Goal: Information Seeking & Learning: Learn about a topic

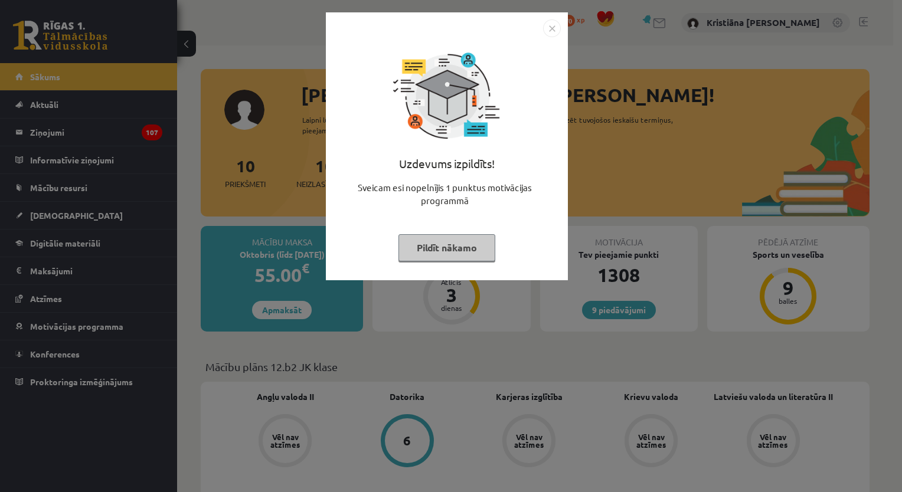
click at [447, 249] on button "Pildīt nākamo" at bounding box center [446, 247] width 97 height 27
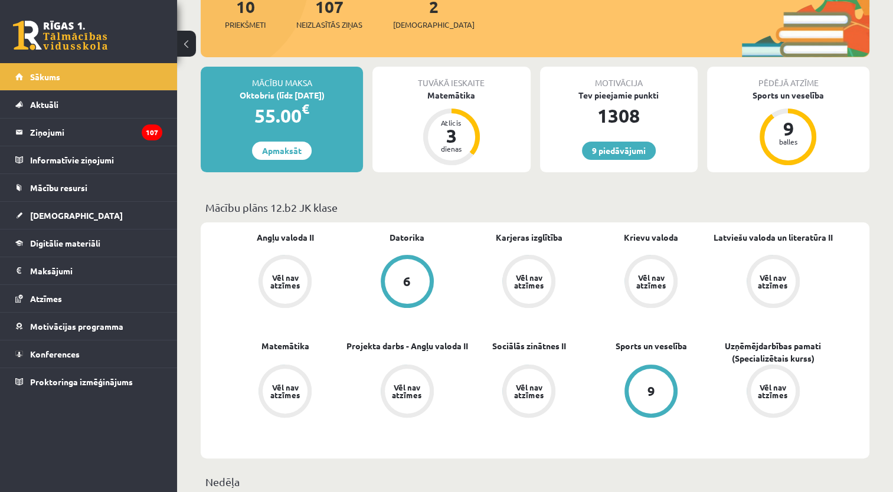
scroll to position [177, 0]
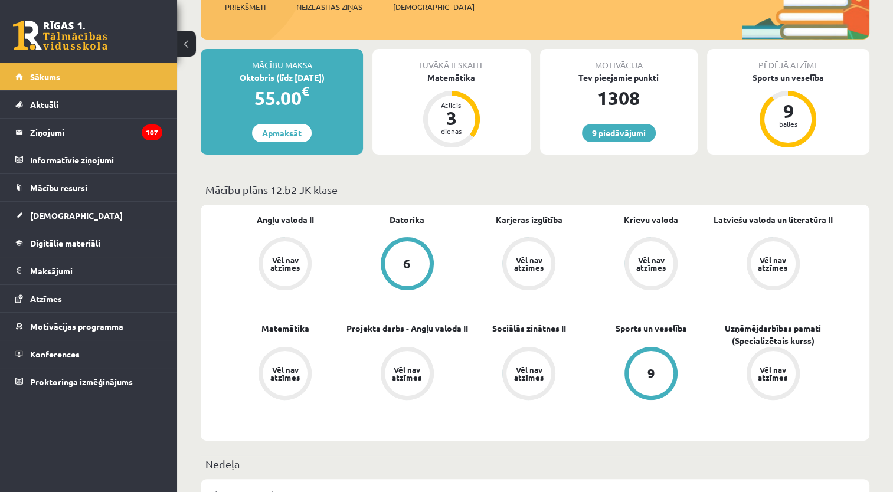
click at [99, 247] on link "Digitālie materiāli" at bounding box center [88, 243] width 147 height 27
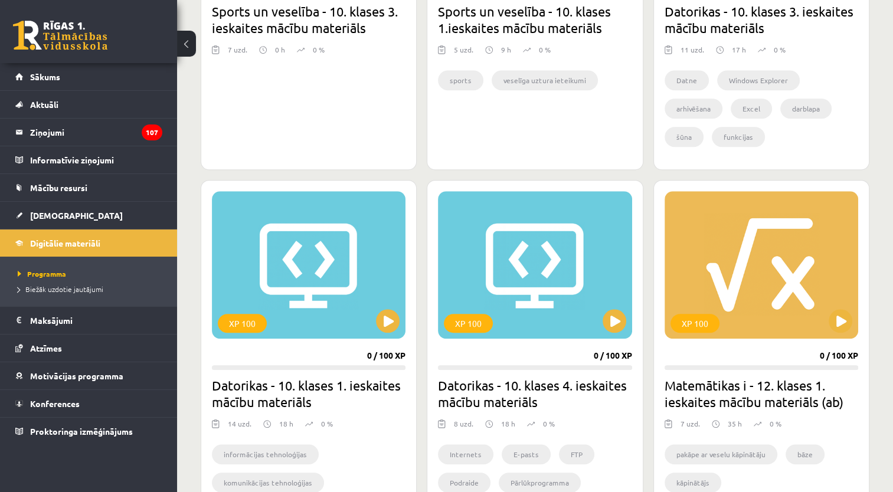
scroll to position [1062, 0]
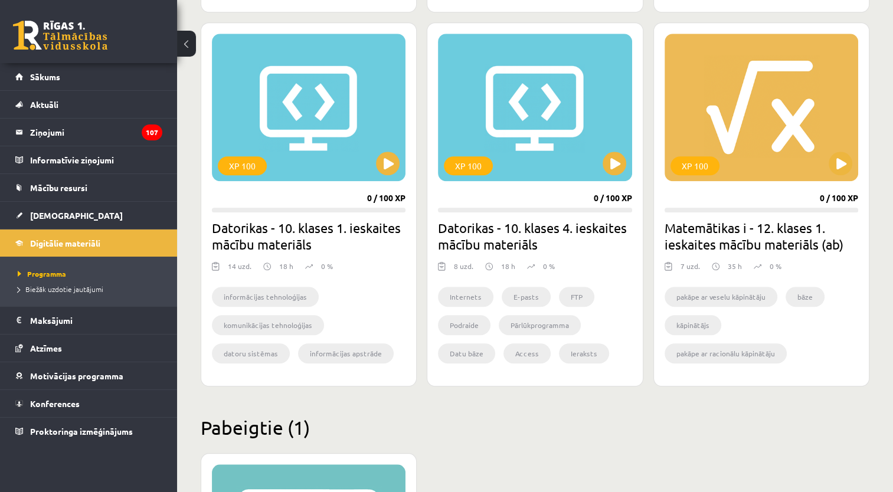
click at [601, 437] on h2 "Pabeigtie (1)" at bounding box center [535, 427] width 669 height 23
click at [798, 93] on div "XP 100" at bounding box center [762, 108] width 194 height 148
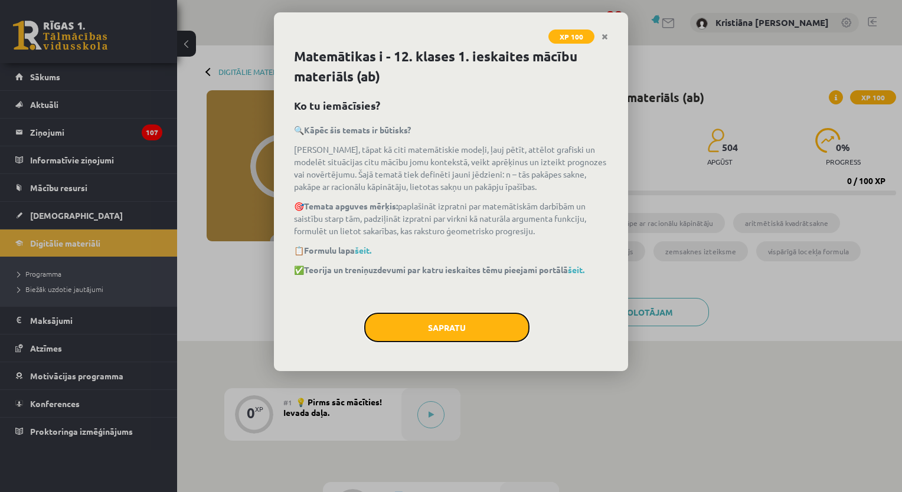
click at [470, 322] on button "Sapratu" at bounding box center [446, 328] width 165 height 30
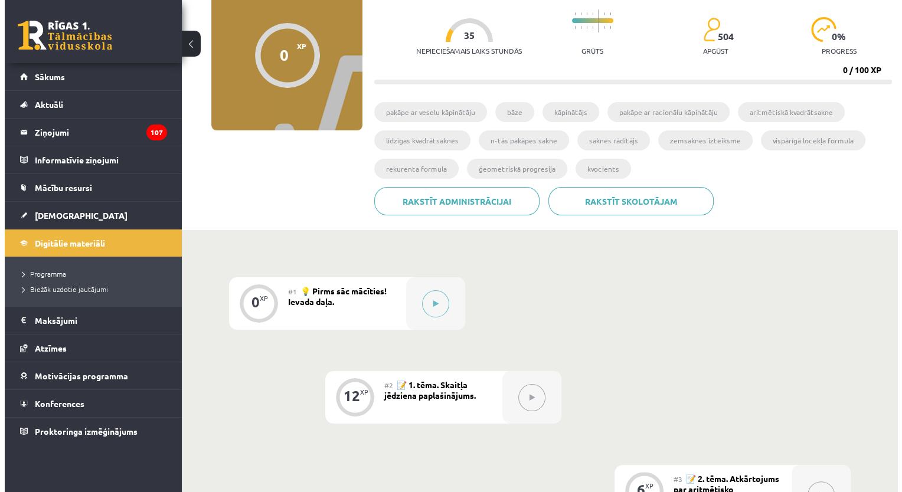
scroll to position [118, 0]
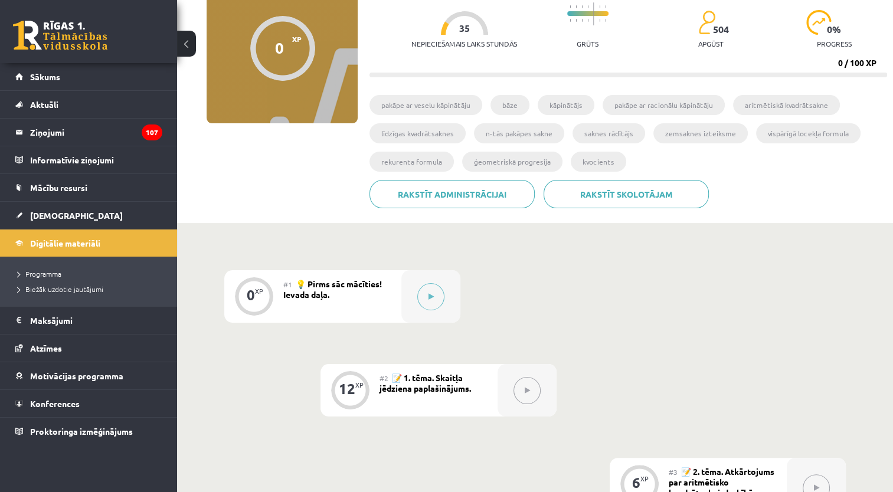
click at [431, 310] on div at bounding box center [430, 296] width 59 height 53
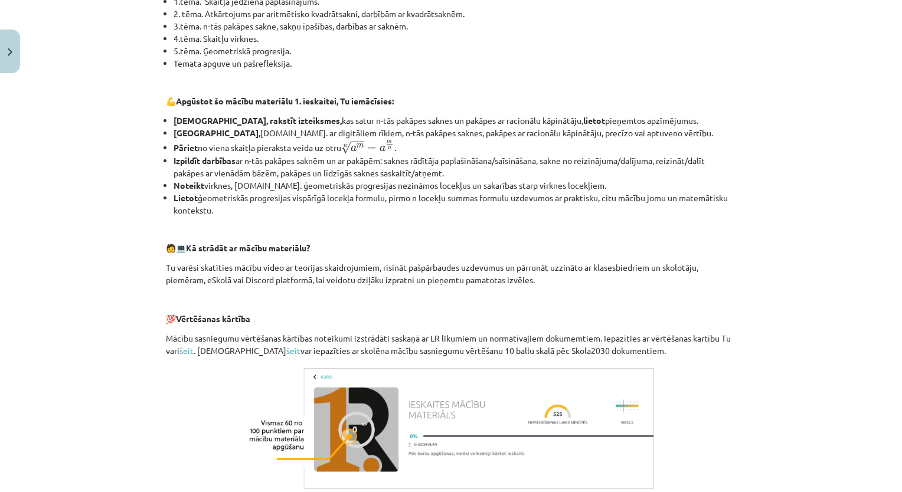
scroll to position [456, 0]
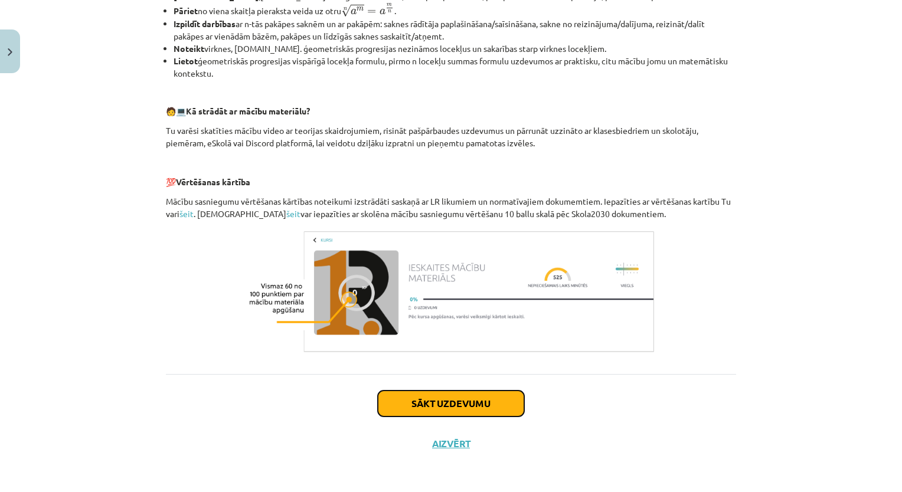
click at [481, 398] on button "Sākt uzdevumu" at bounding box center [451, 404] width 146 height 26
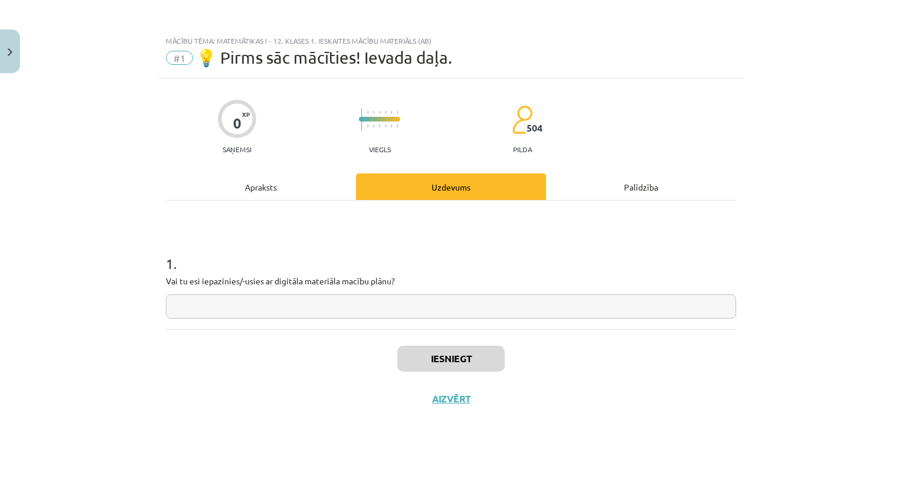
scroll to position [0, 0]
click at [390, 303] on input "text" at bounding box center [451, 307] width 570 height 24
click at [270, 302] on input "text" at bounding box center [451, 307] width 570 height 24
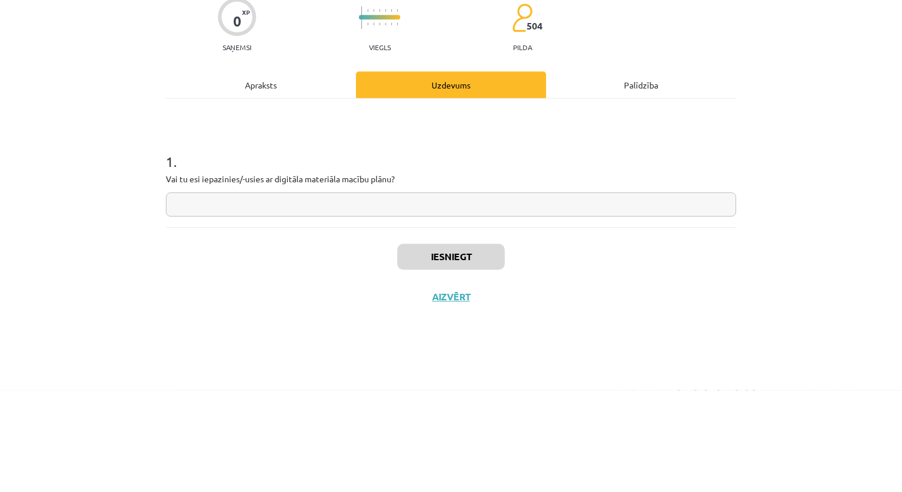
scroll to position [118, 0]
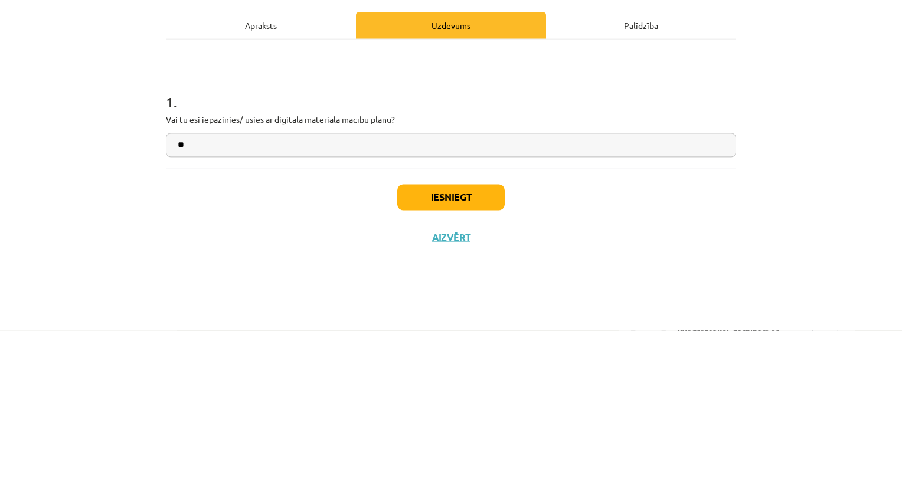
type input "**"
click at [466, 350] on button "Iesniegt" at bounding box center [450, 359] width 107 height 26
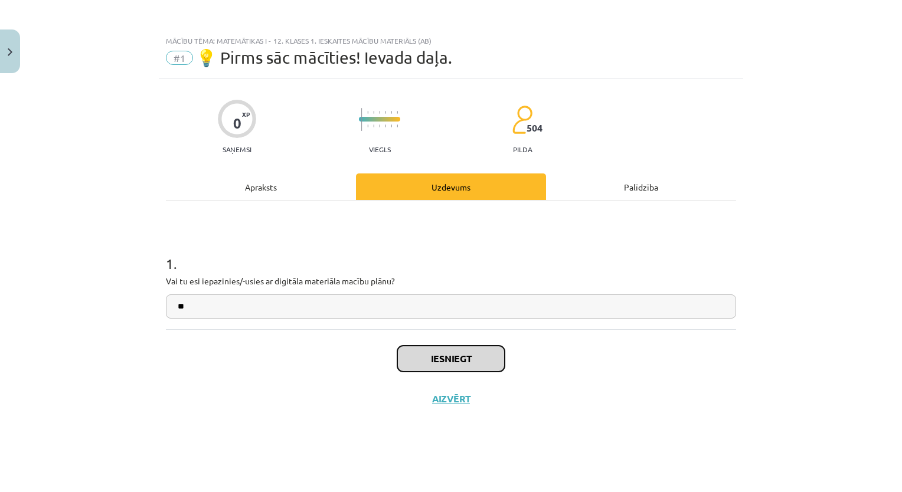
click at [488, 359] on button "Iesniegt" at bounding box center [450, 359] width 107 height 26
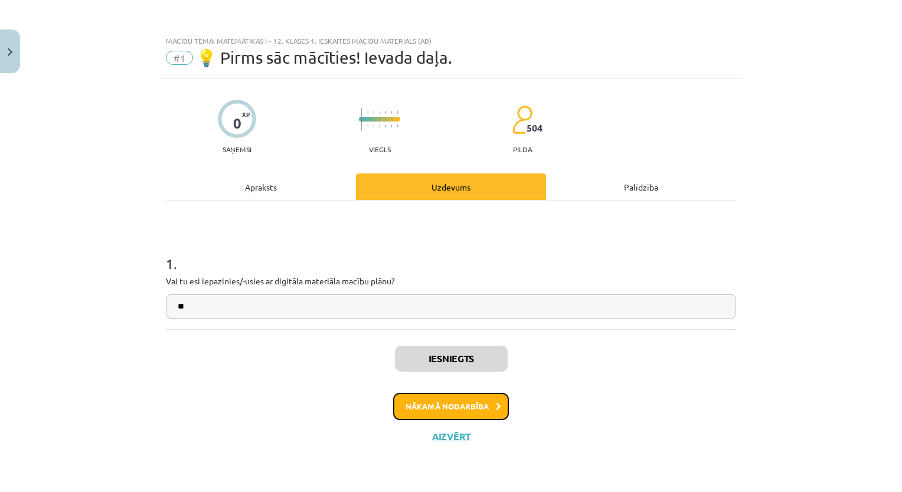
click at [483, 407] on button "Nākamā nodarbība" at bounding box center [451, 406] width 116 height 27
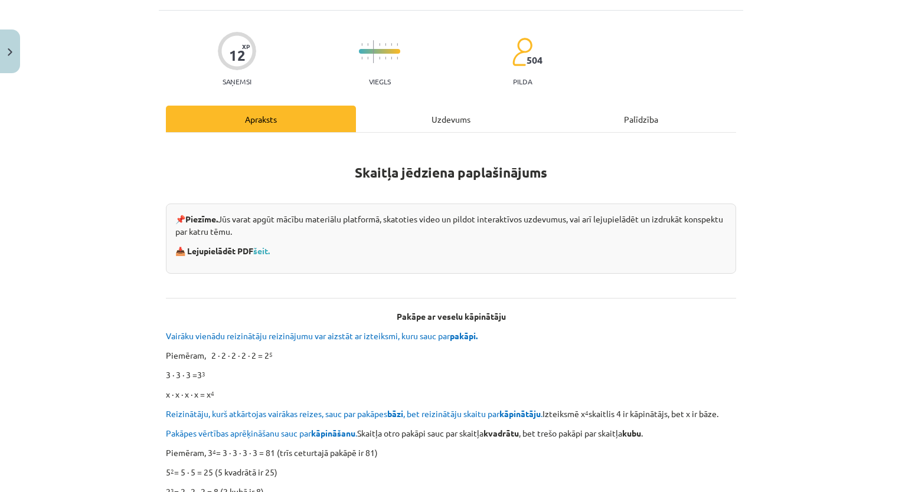
scroll to position [60, 0]
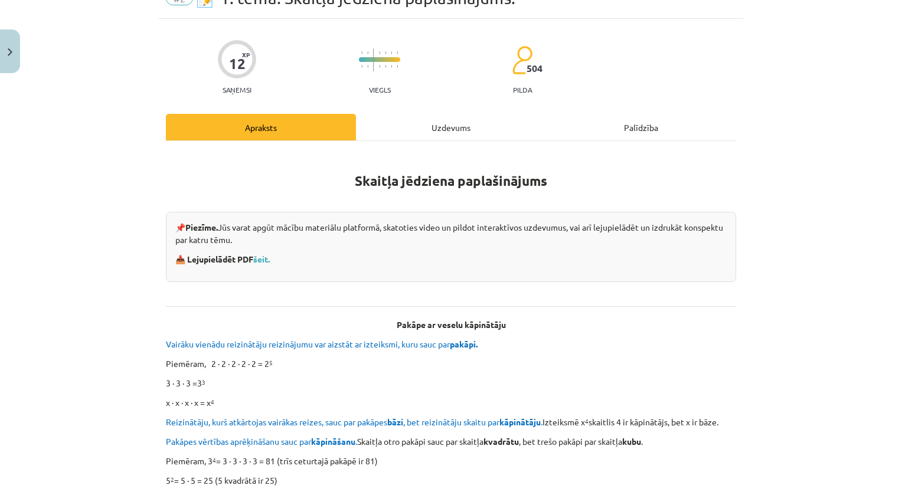
click at [262, 255] on link "šeit." at bounding box center [261, 259] width 17 height 11
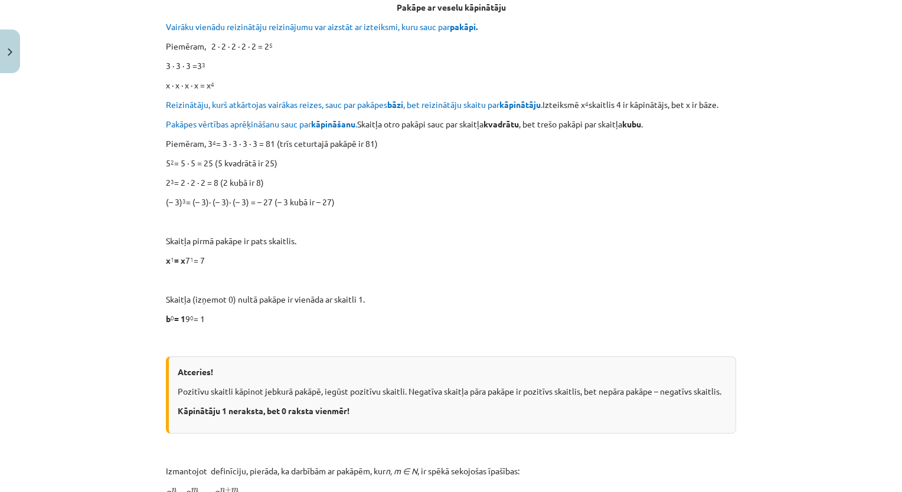
scroll to position [378, 0]
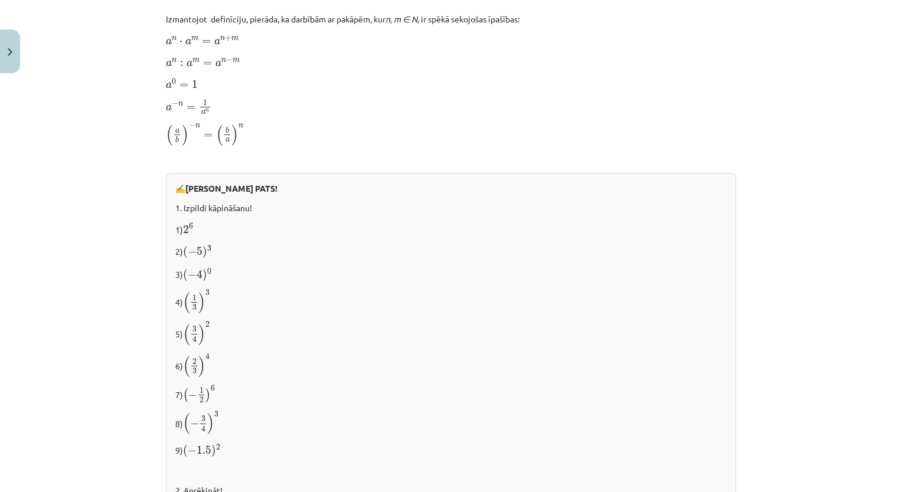
click at [492, 308] on p "4) ( 1 3 ) 3 ( 1 3 ) 3" at bounding box center [450, 301] width 551 height 25
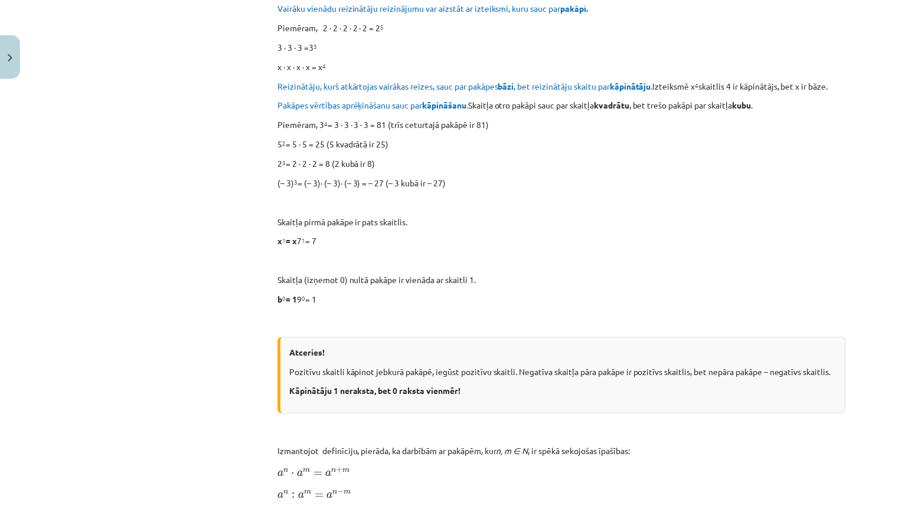
scroll to position [401, 0]
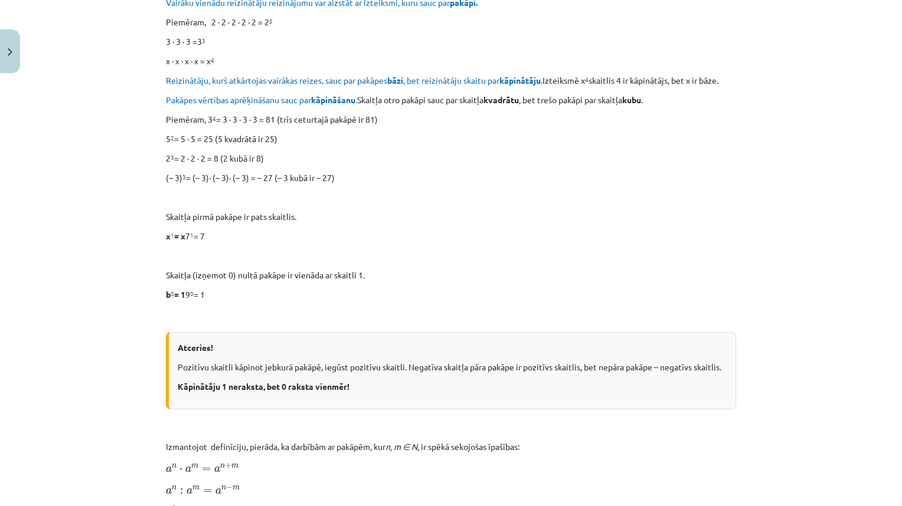
click at [813, 413] on div "Mācību tēma: Matemātikas i - 12. klases 1. ieskaites mācību materiāls (ab) #2 📝…" at bounding box center [451, 253] width 902 height 506
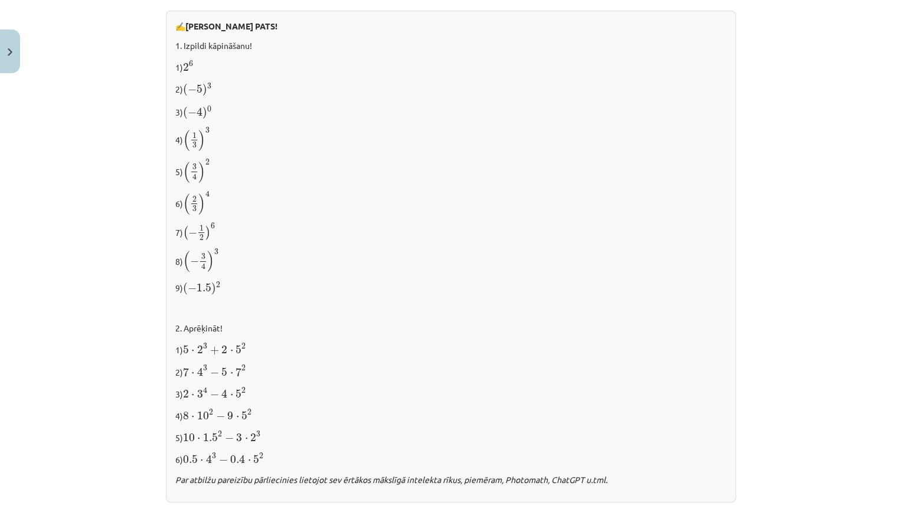
scroll to position [933, 0]
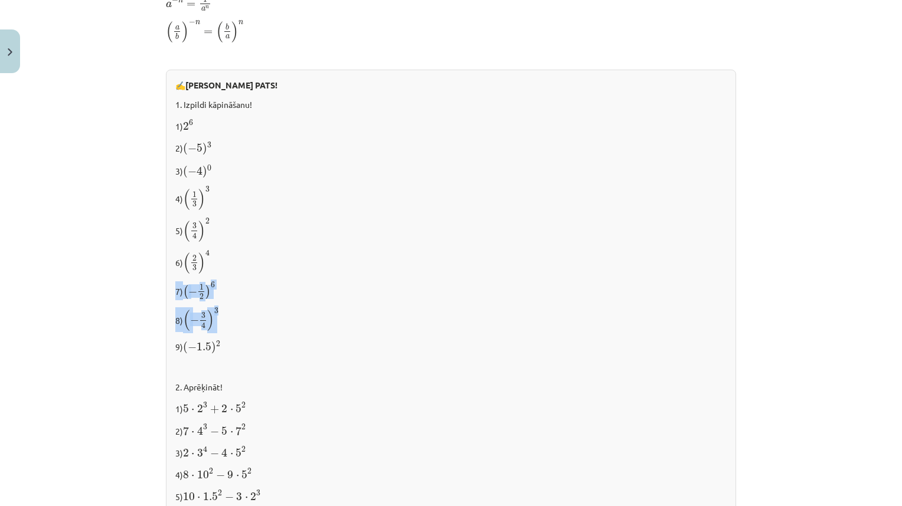
click at [430, 303] on div "✍️ [PERSON_NAME] PATS! 1. Izpildi kāpināšanu! 1) 2 6 2 6 2) ( − 5 ) 3 ( − 5 ) 3…" at bounding box center [451, 316] width 570 height 492
click at [521, 218] on p "5) ( 3 4 ) 2 ( 3 4 ) 2" at bounding box center [450, 230] width 551 height 25
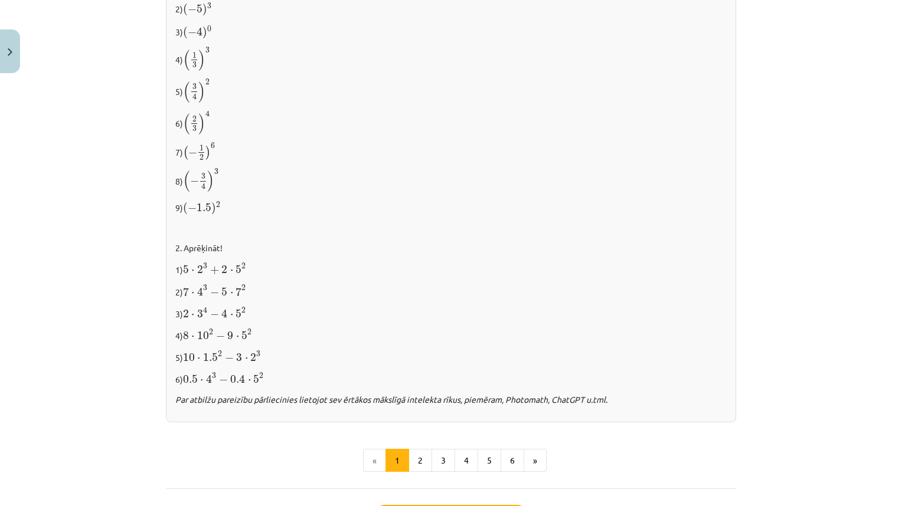
scroll to position [1169, 0]
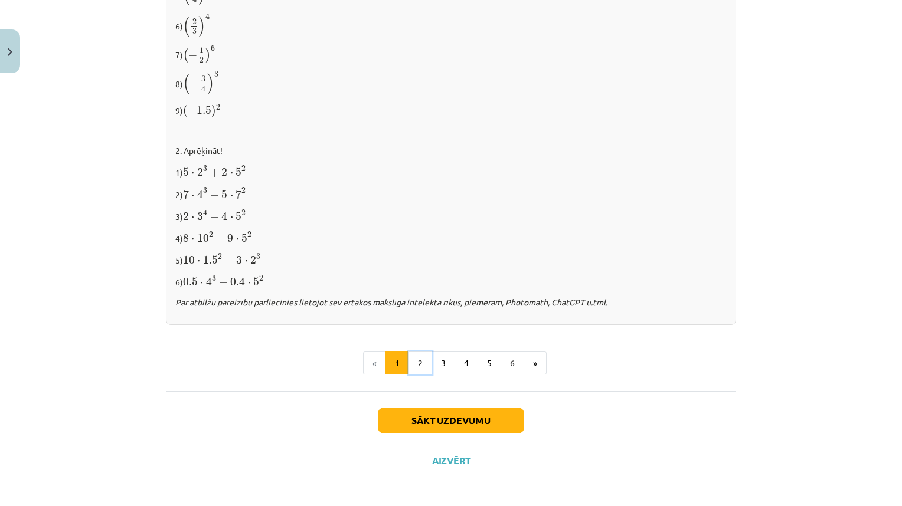
click at [419, 367] on button "2" at bounding box center [420, 364] width 24 height 24
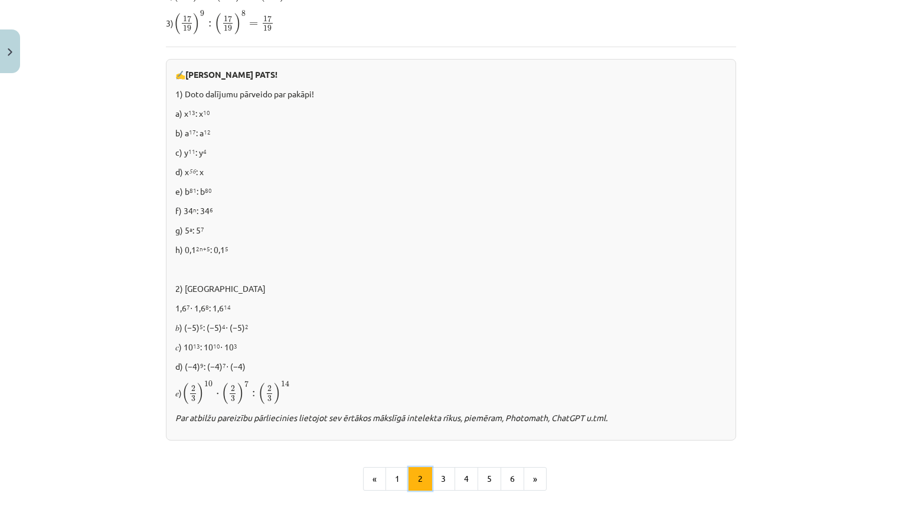
scroll to position [686, 0]
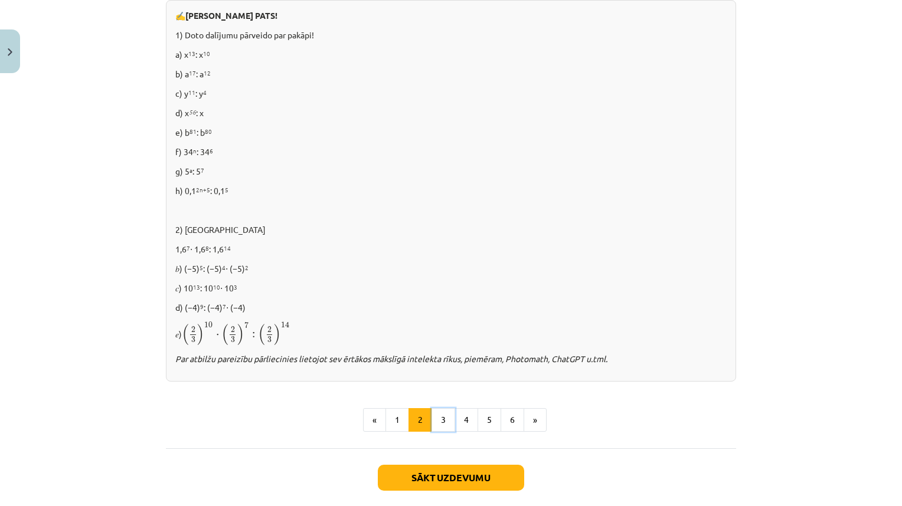
click at [439, 421] on button "3" at bounding box center [443, 420] width 24 height 24
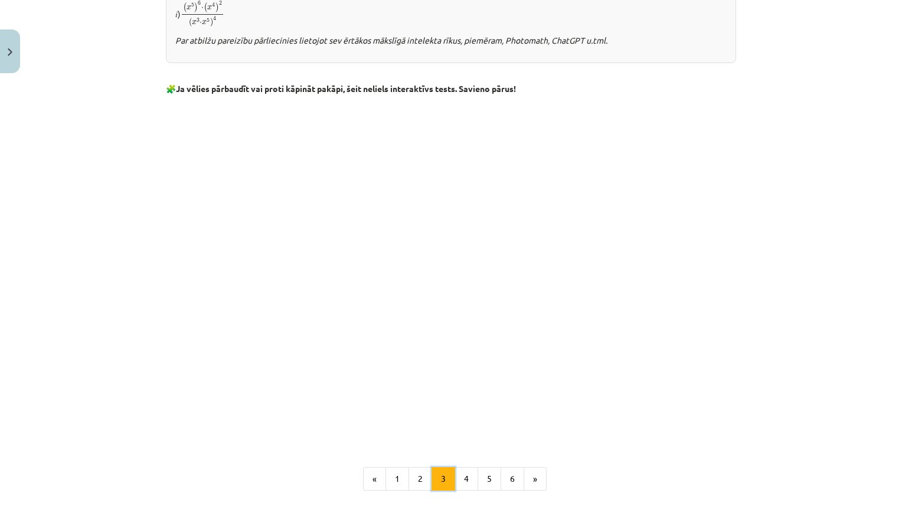
scroll to position [983, 0]
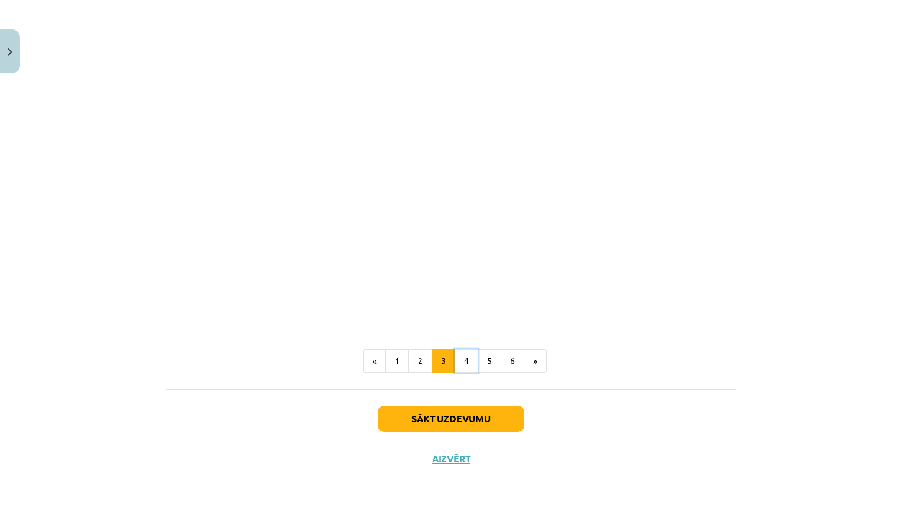
click at [465, 355] on button "4" at bounding box center [466, 361] width 24 height 24
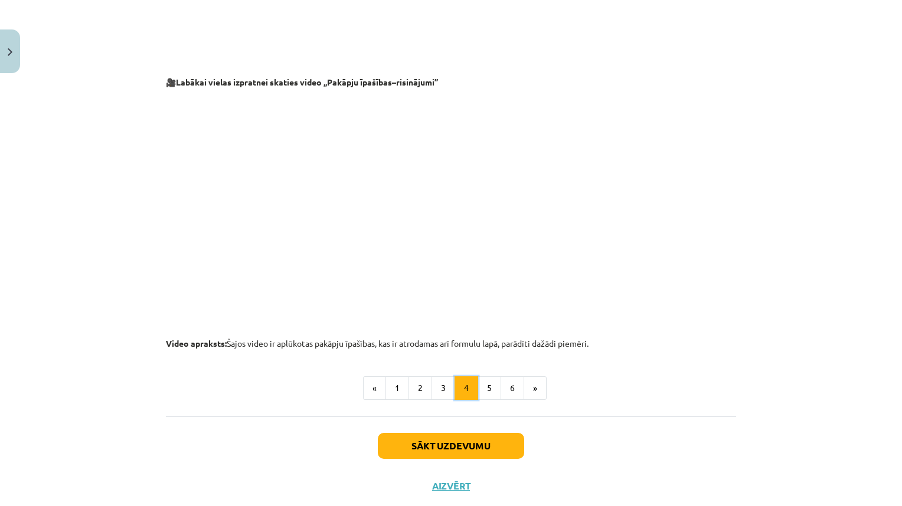
scroll to position [1165, 0]
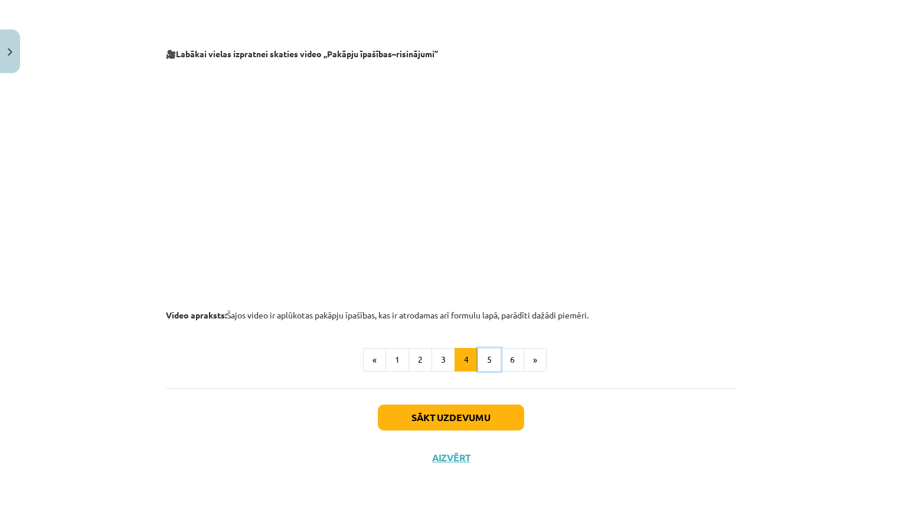
click at [489, 363] on button "5" at bounding box center [490, 360] width 24 height 24
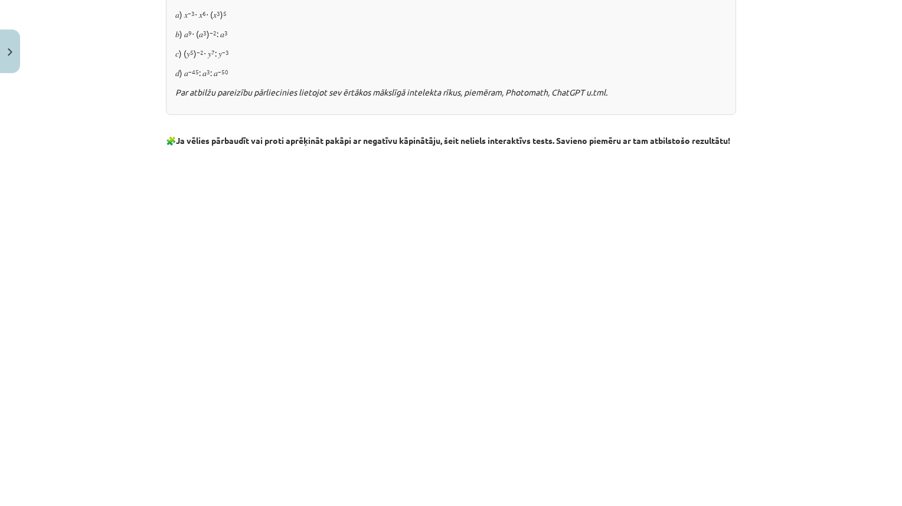
scroll to position [1240, 0]
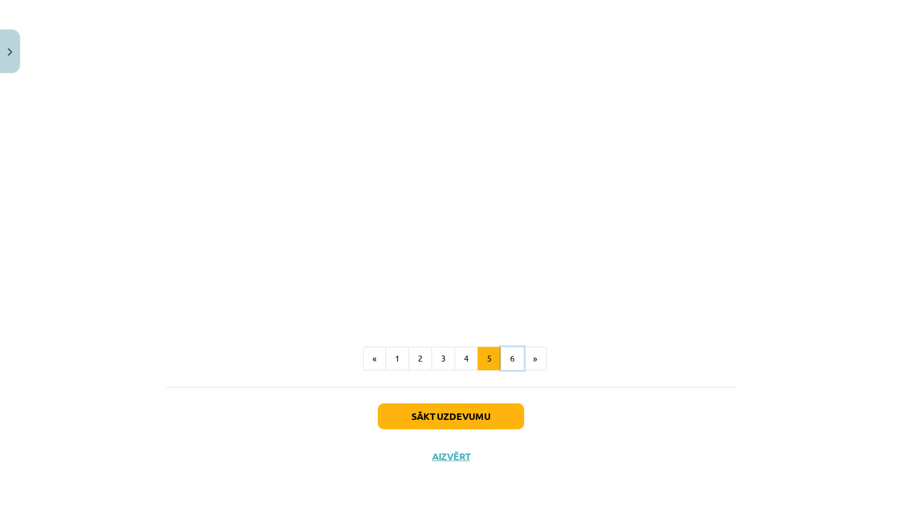
click at [509, 363] on button "6" at bounding box center [513, 359] width 24 height 24
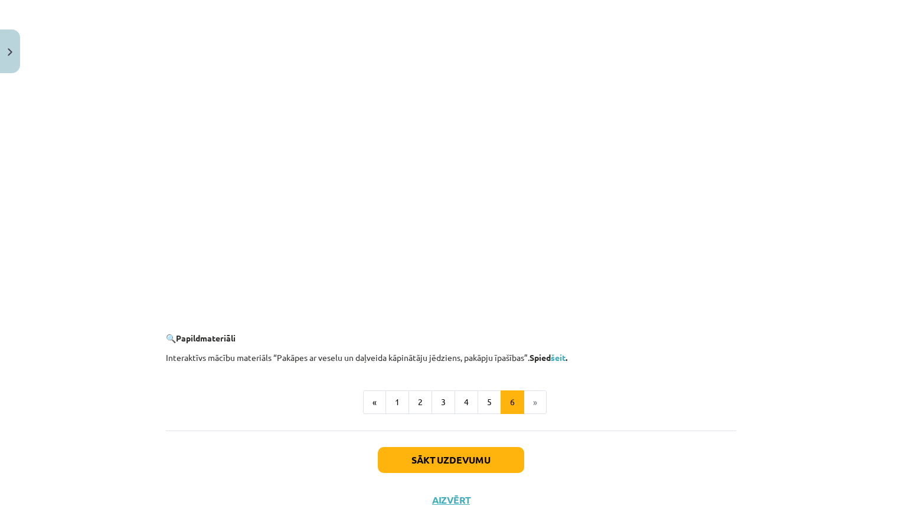
scroll to position [1057, 0]
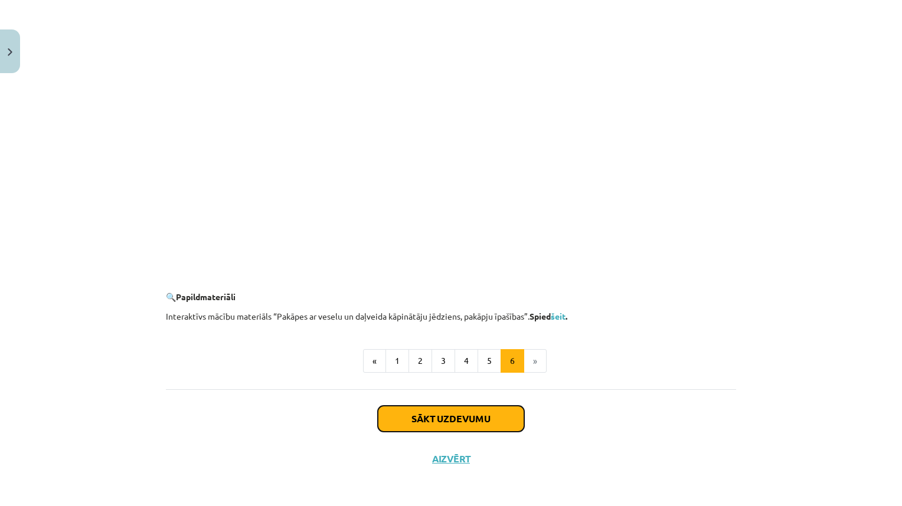
click at [493, 423] on button "Sākt uzdevumu" at bounding box center [451, 419] width 146 height 26
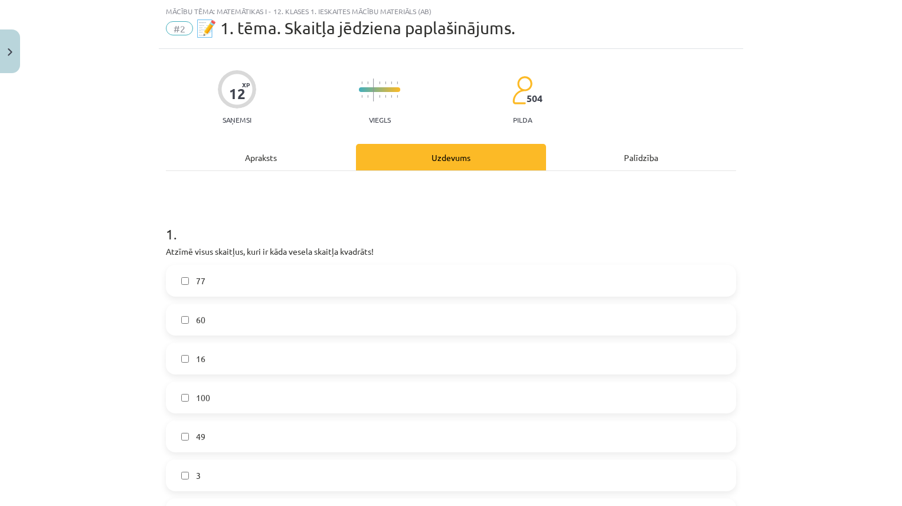
scroll to position [148, 0]
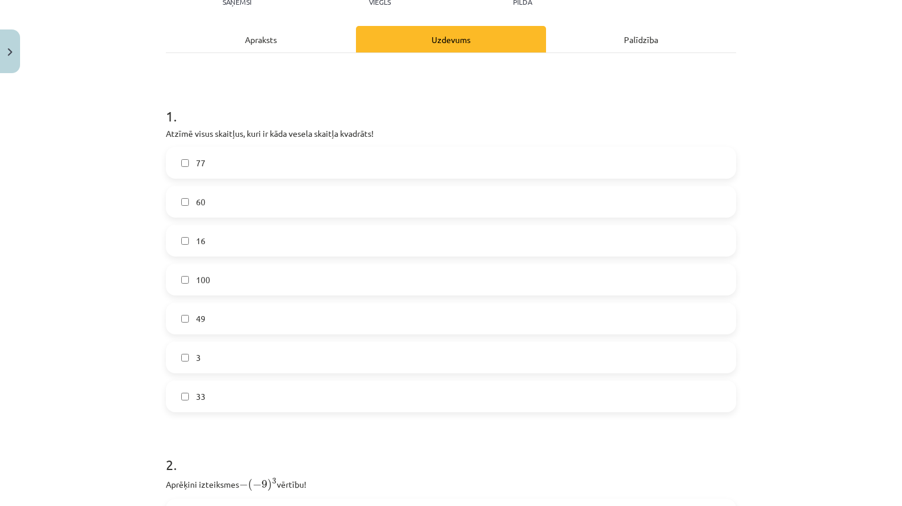
click at [234, 243] on label "16" at bounding box center [451, 241] width 568 height 30
click at [235, 279] on label "100" at bounding box center [451, 280] width 568 height 30
click at [286, 206] on label "60" at bounding box center [451, 202] width 568 height 30
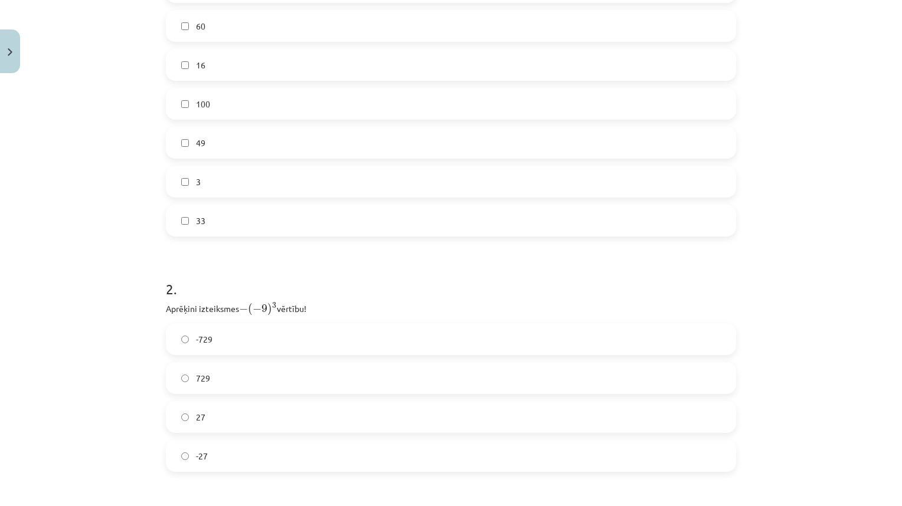
scroll to position [384, 0]
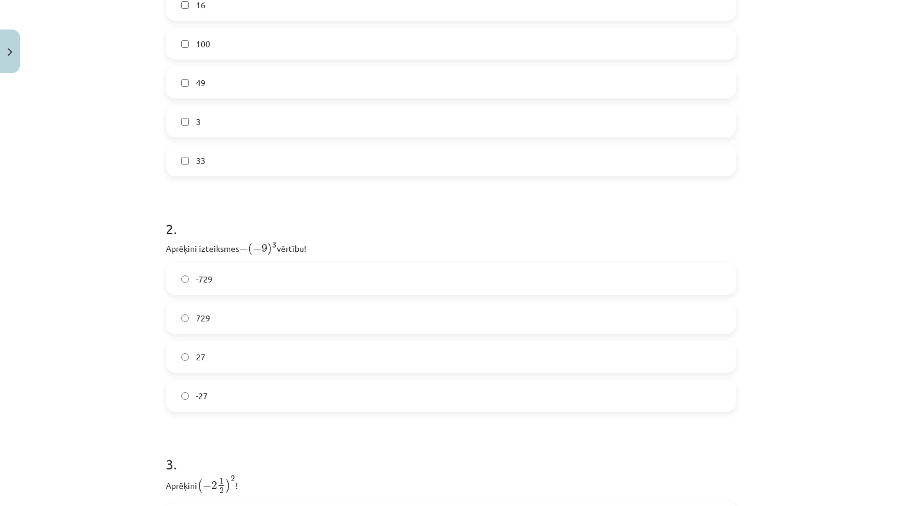
click at [234, 319] on label "729" at bounding box center [451, 318] width 568 height 30
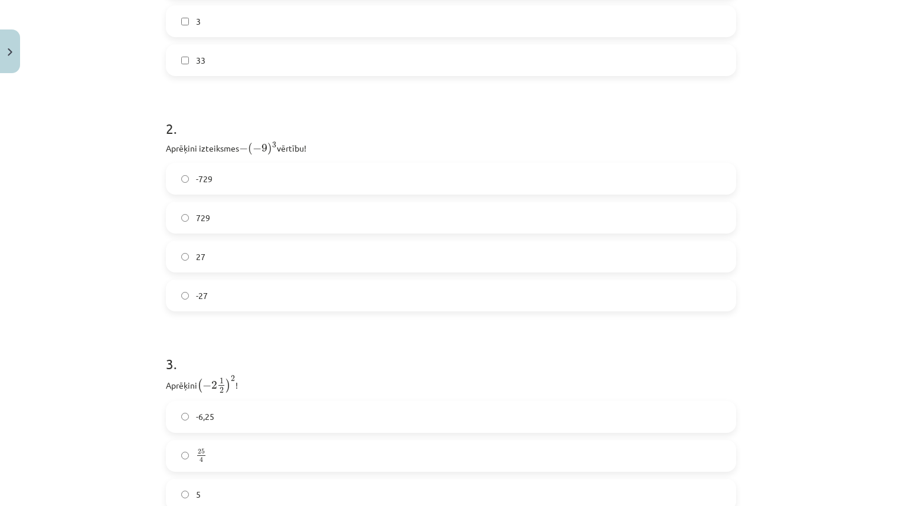
scroll to position [561, 0]
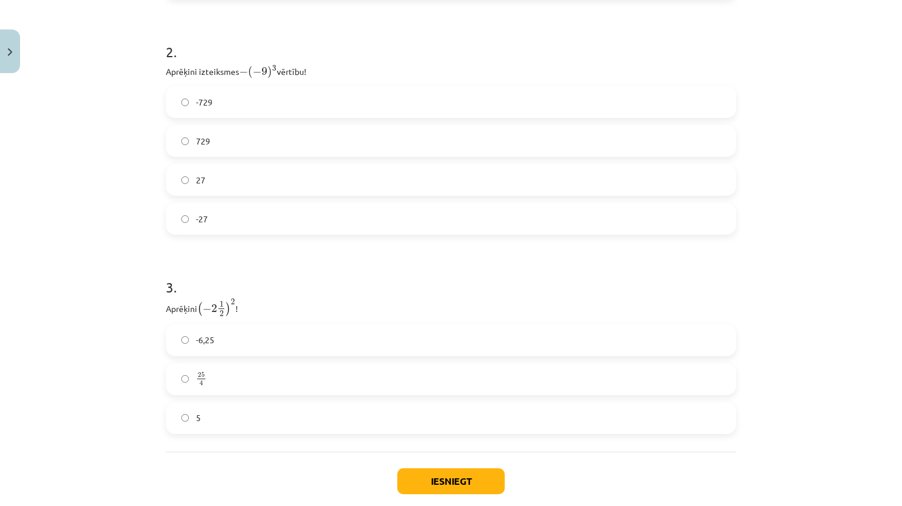
click at [263, 391] on label "25 4 25 4" at bounding box center [451, 380] width 568 height 30
click at [434, 481] on button "Iesniegt" at bounding box center [450, 482] width 107 height 26
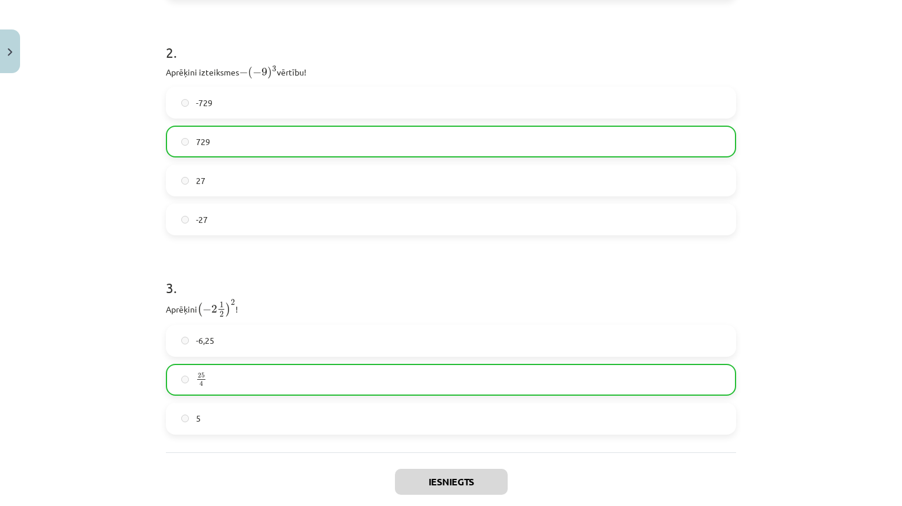
scroll to position [661, 0]
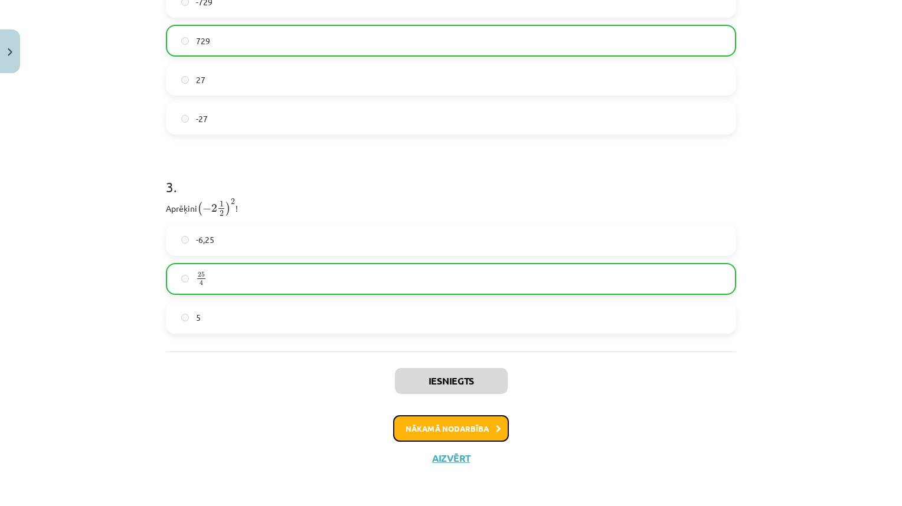
click at [470, 434] on button "Nākamā nodarbība" at bounding box center [451, 429] width 116 height 27
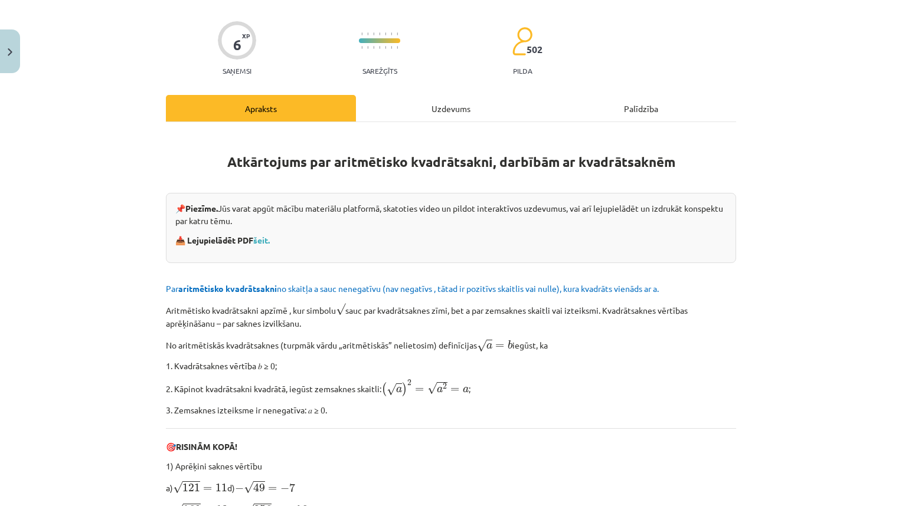
scroll to position [118, 0]
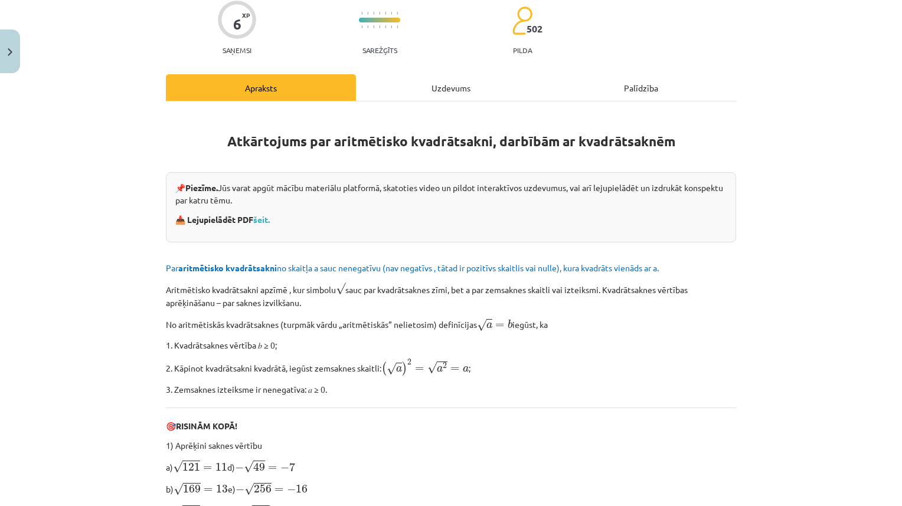
click at [256, 222] on link "šeit." at bounding box center [261, 219] width 17 height 11
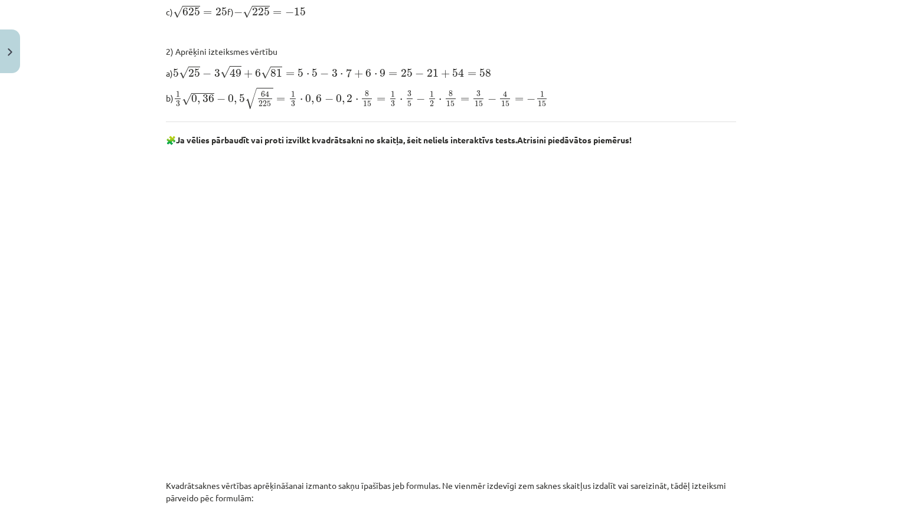
scroll to position [692, 0]
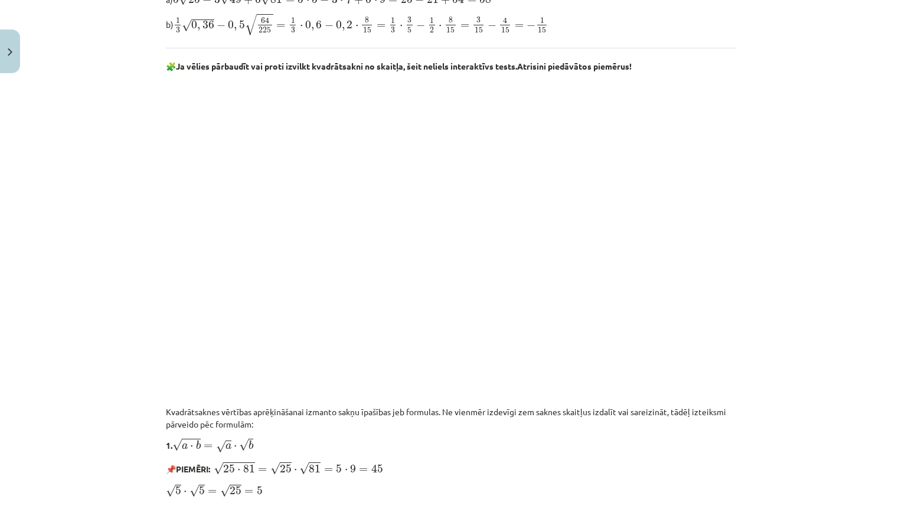
click at [787, 212] on div "Mācību tēma: Matemātikas i - 12. klases 1. ieskaites mācību materiāls (ab) #3 📝…" at bounding box center [451, 253] width 902 height 506
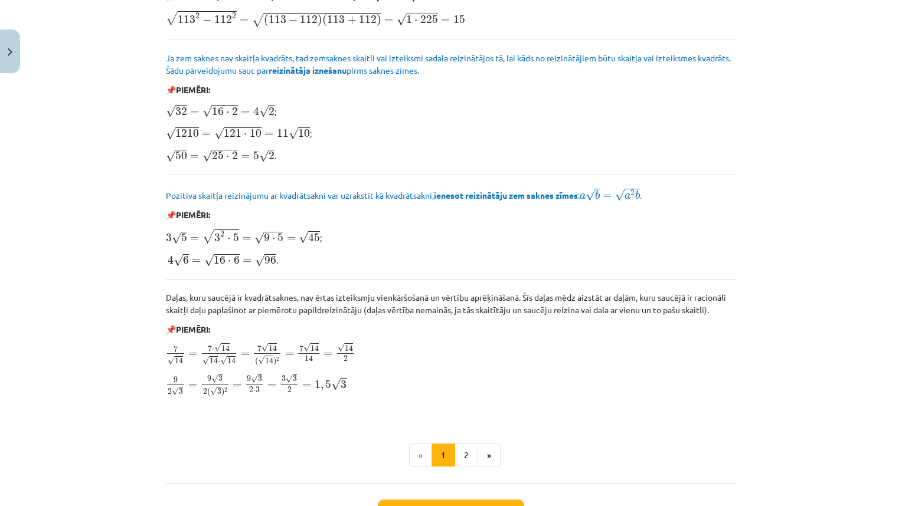
scroll to position [1278, 0]
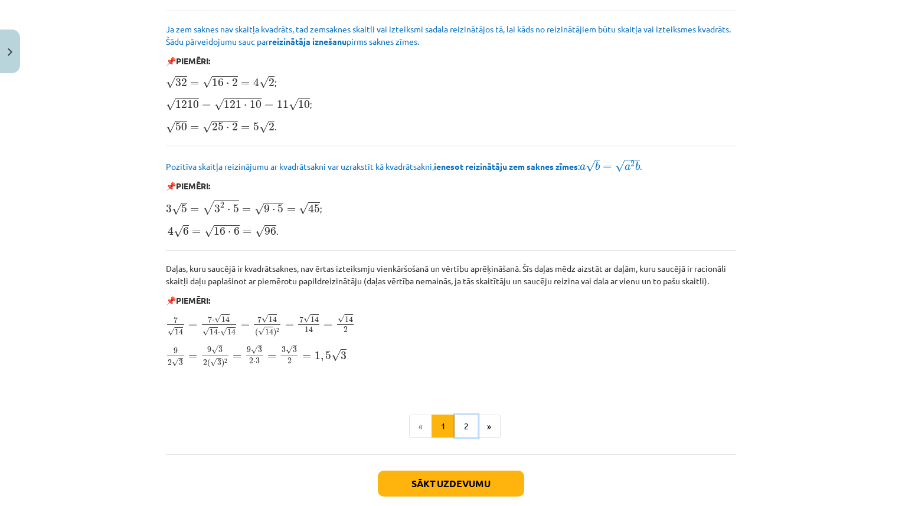
click at [459, 424] on button "2" at bounding box center [466, 427] width 24 height 24
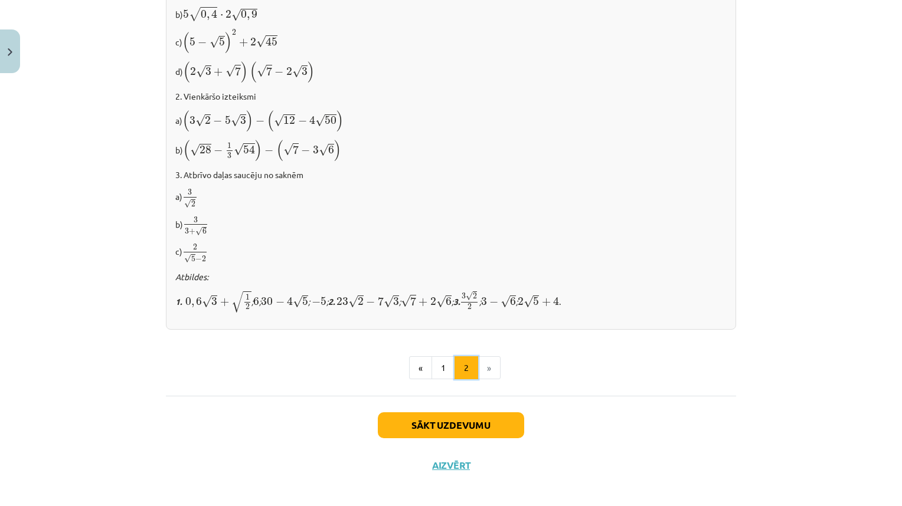
scroll to position [699, 0]
click at [432, 421] on button "Sākt uzdevumu" at bounding box center [451, 424] width 146 height 26
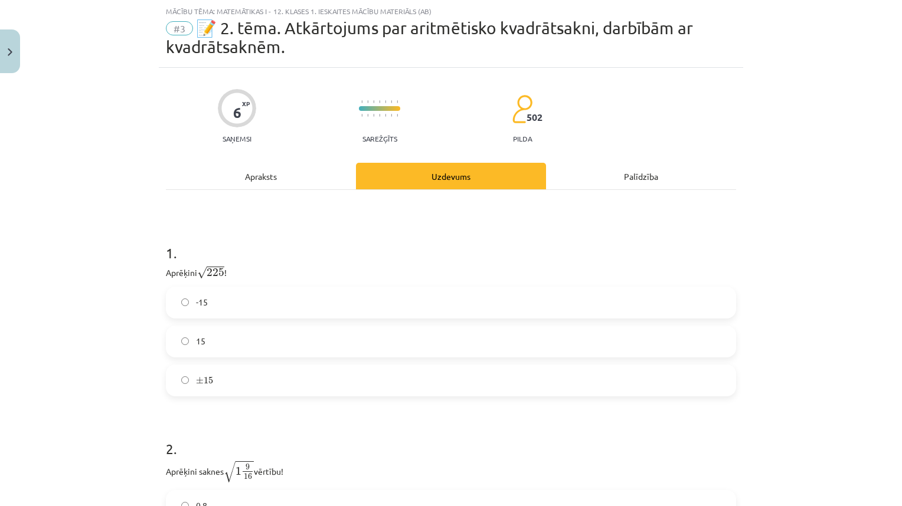
scroll to position [220, 0]
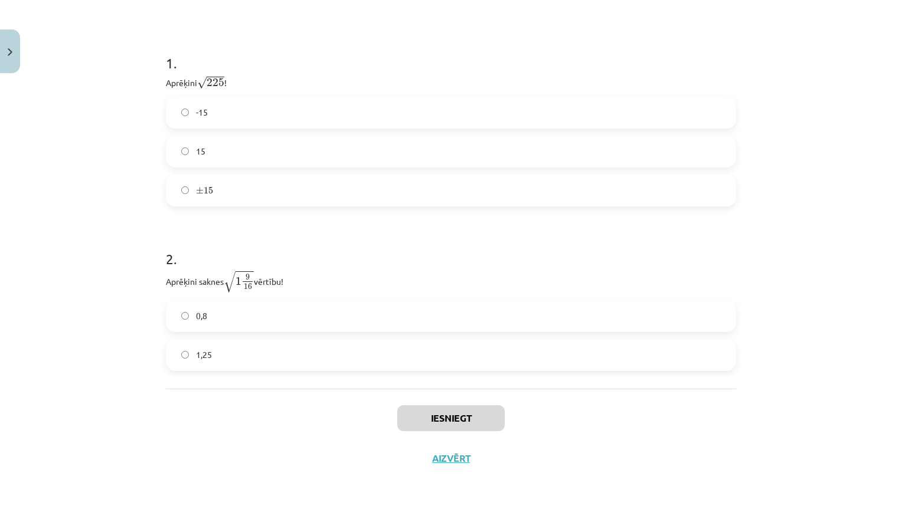
click at [215, 154] on label "15" at bounding box center [451, 152] width 568 height 30
click at [205, 363] on label "1,25" at bounding box center [451, 356] width 568 height 30
click at [414, 410] on button "Iesniegt" at bounding box center [450, 418] width 107 height 26
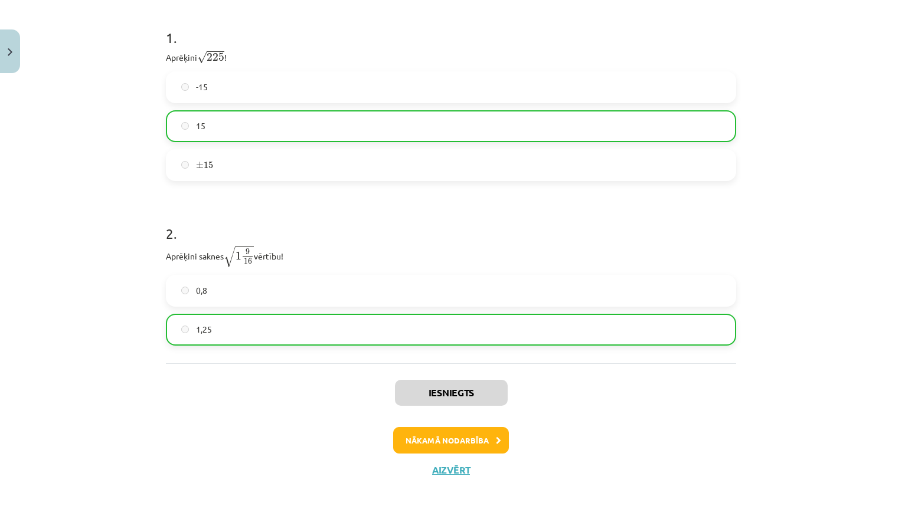
scroll to position [257, 0]
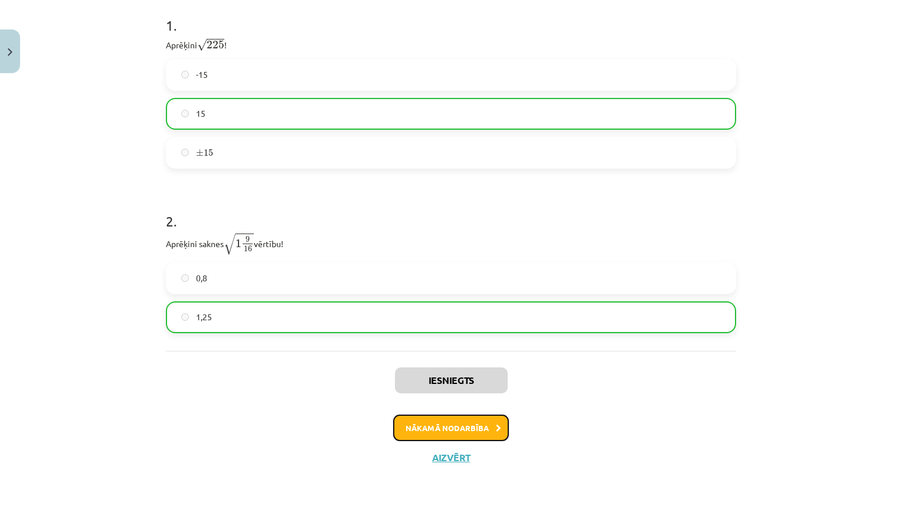
click at [482, 436] on button "Nākamā nodarbība" at bounding box center [451, 428] width 116 height 27
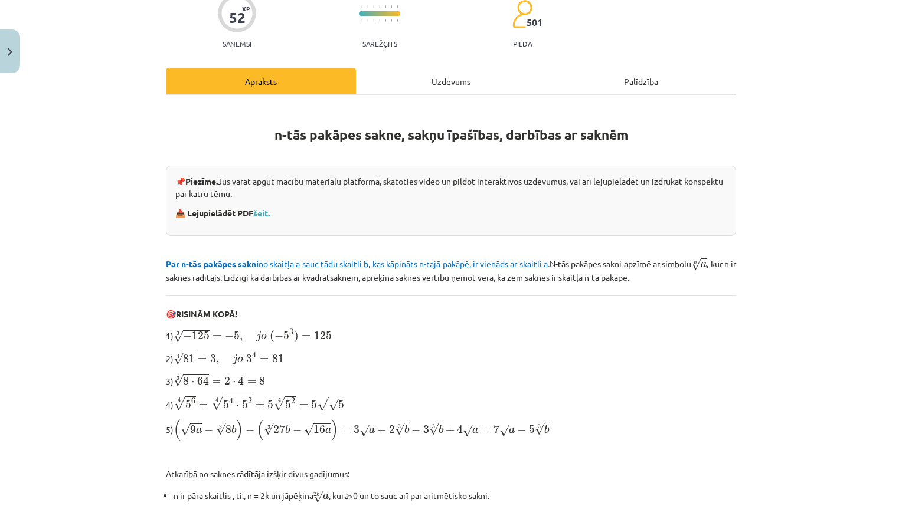
scroll to position [106, 0]
click at [257, 212] on link "šeit." at bounding box center [261, 212] width 17 height 11
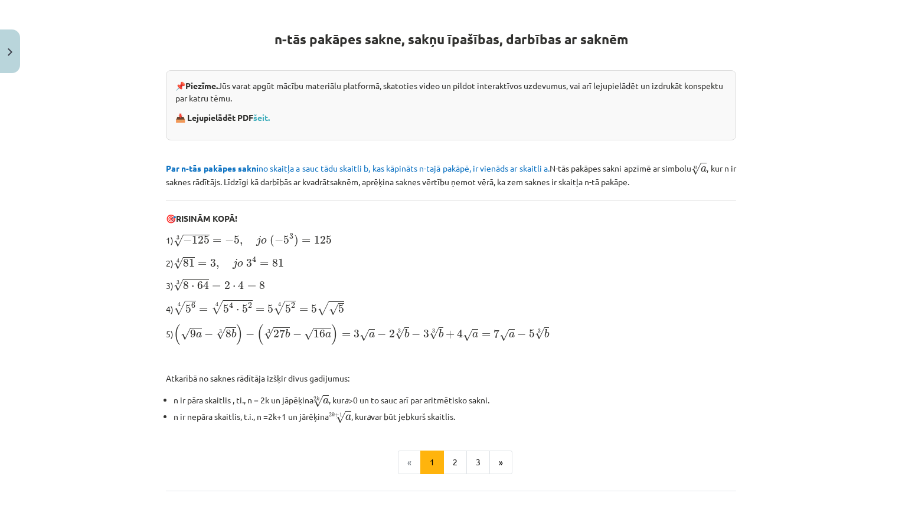
scroll to position [205, 0]
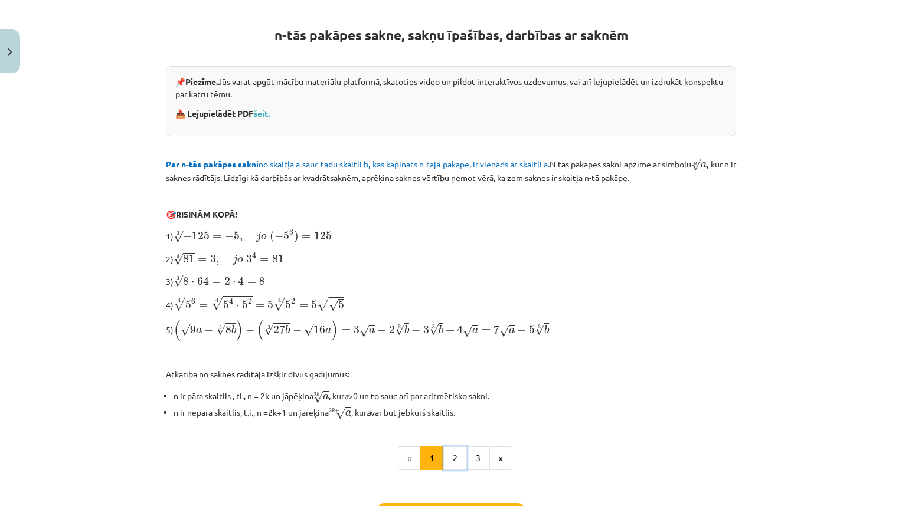
click at [452, 453] on button "2" at bounding box center [455, 459] width 24 height 24
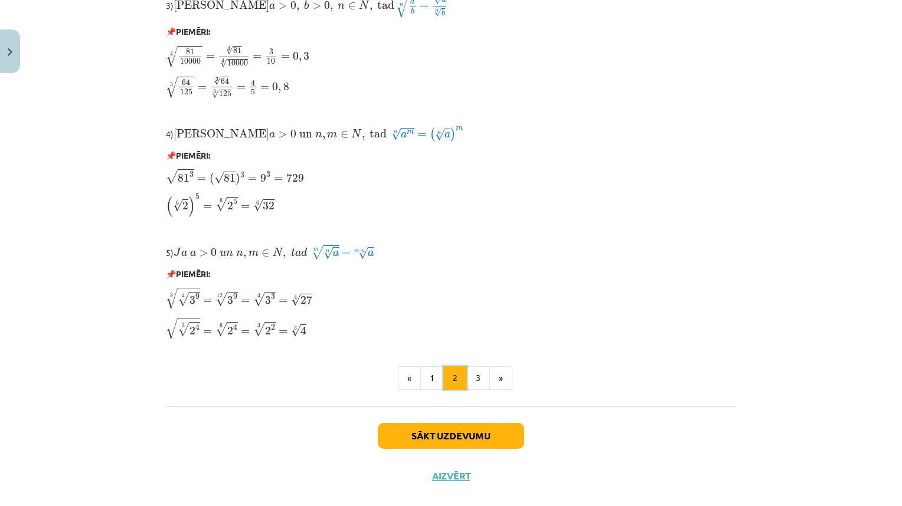
scroll to position [928, 0]
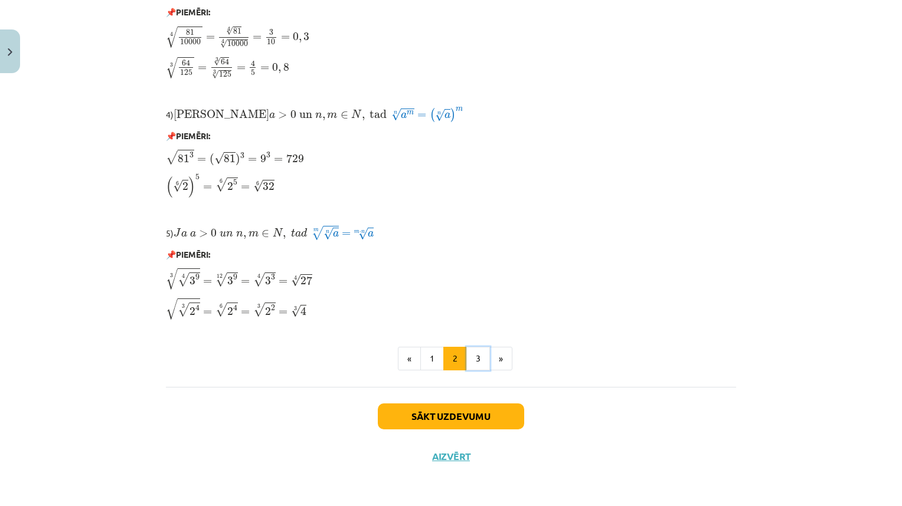
click at [473, 360] on button "3" at bounding box center [478, 359] width 24 height 24
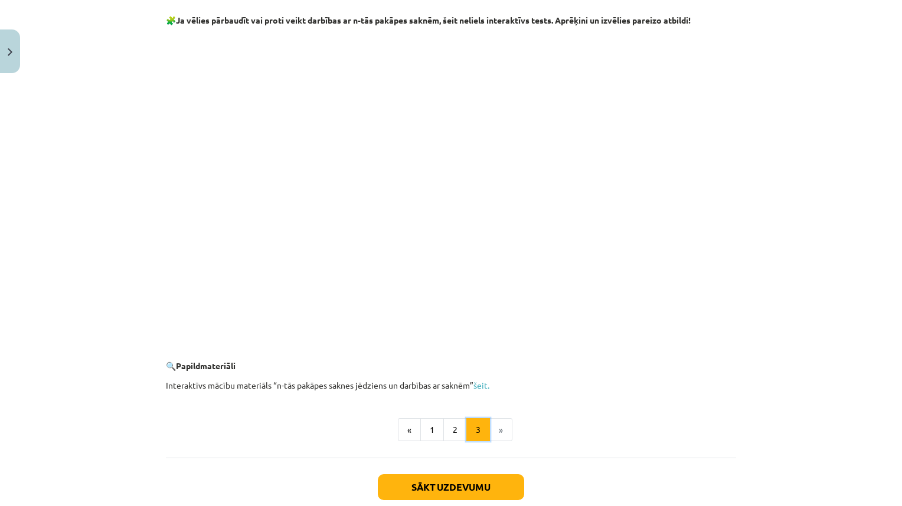
scroll to position [2066, 0]
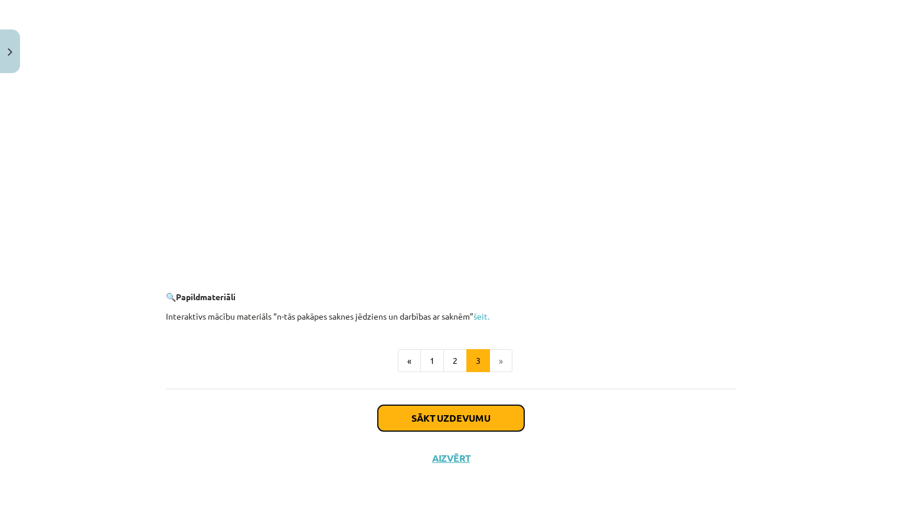
click at [416, 420] on button "Sākt uzdevumu" at bounding box center [451, 418] width 146 height 26
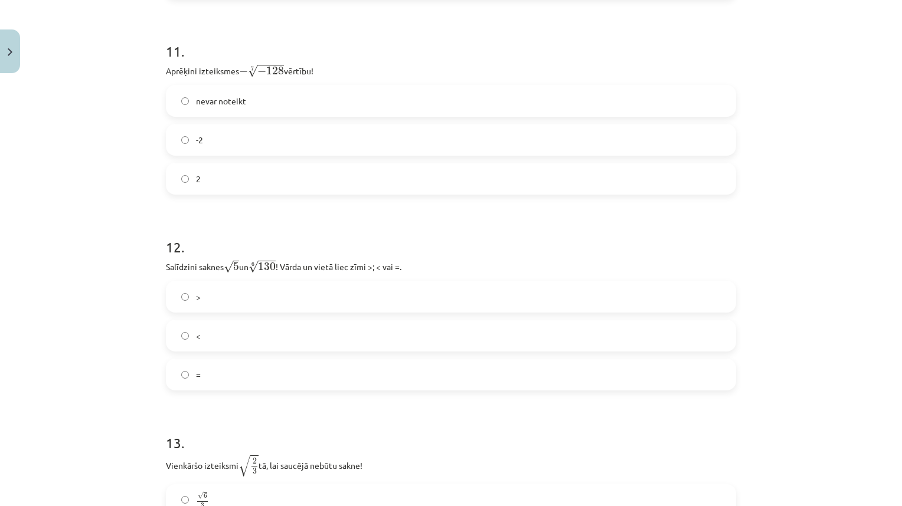
scroll to position [2565, 0]
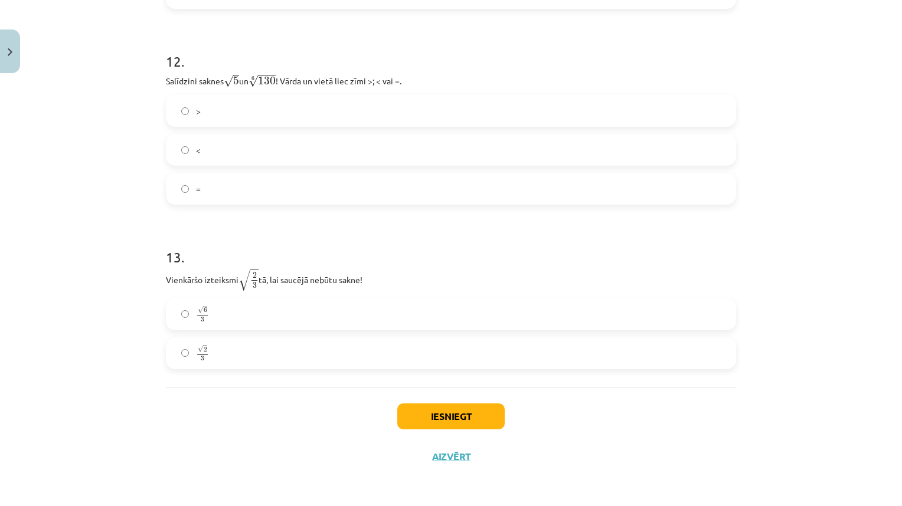
click at [437, 306] on label "√ 6 3 6 3" at bounding box center [451, 315] width 568 height 30
click at [305, 348] on label "√ 2 3 2 3" at bounding box center [451, 354] width 568 height 30
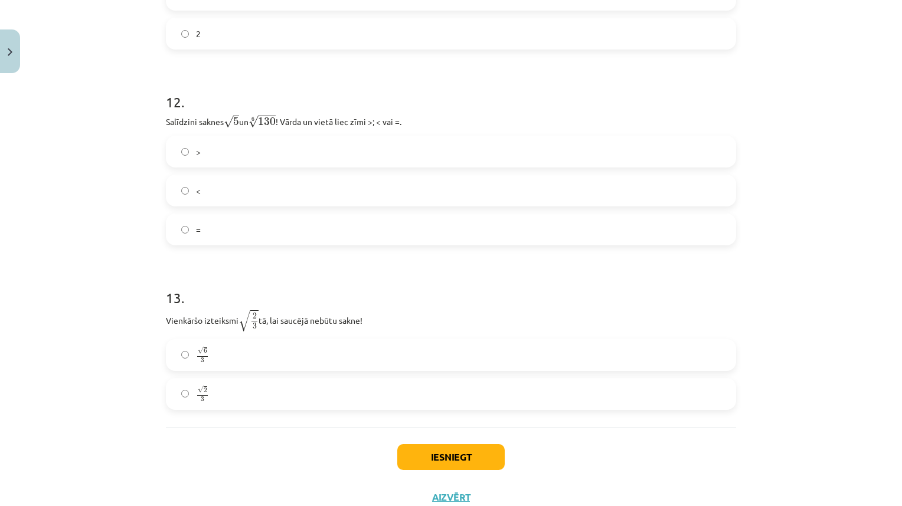
scroll to position [2506, 0]
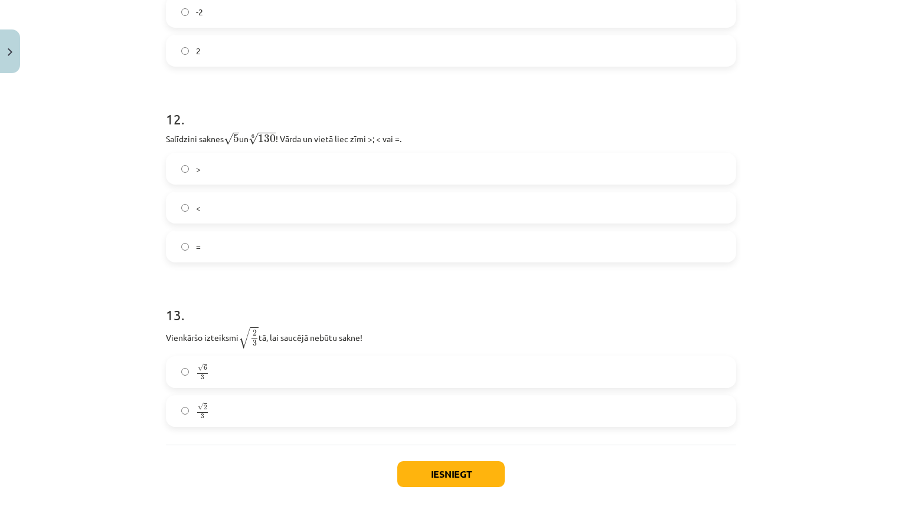
click at [291, 223] on label "<" at bounding box center [451, 208] width 568 height 30
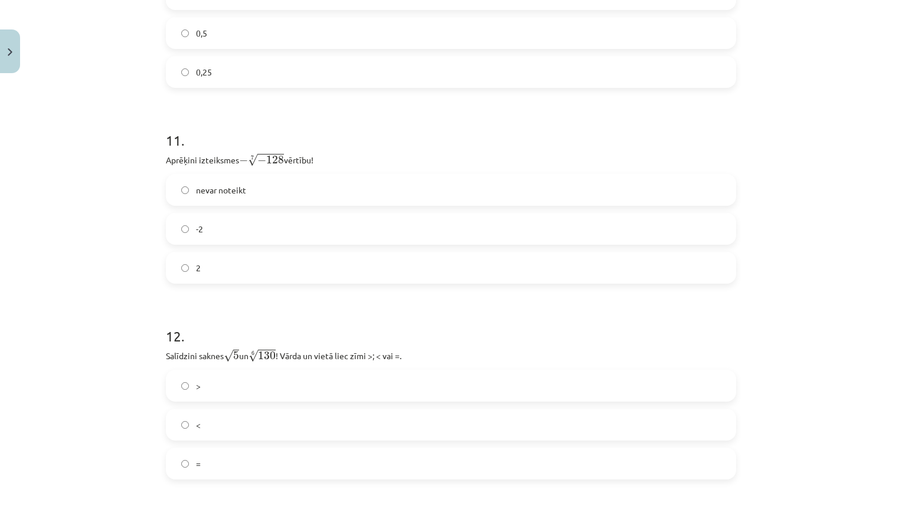
scroll to position [2270, 0]
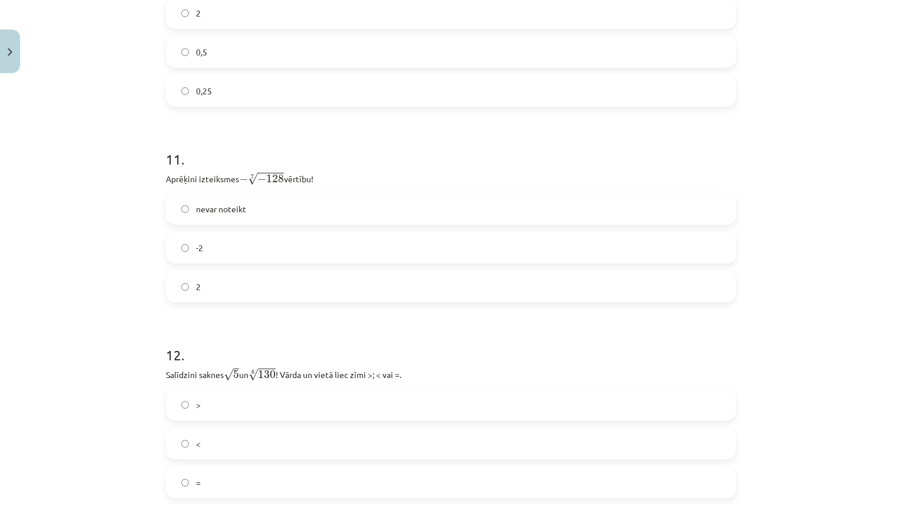
click at [258, 285] on label "2" at bounding box center [451, 287] width 568 height 30
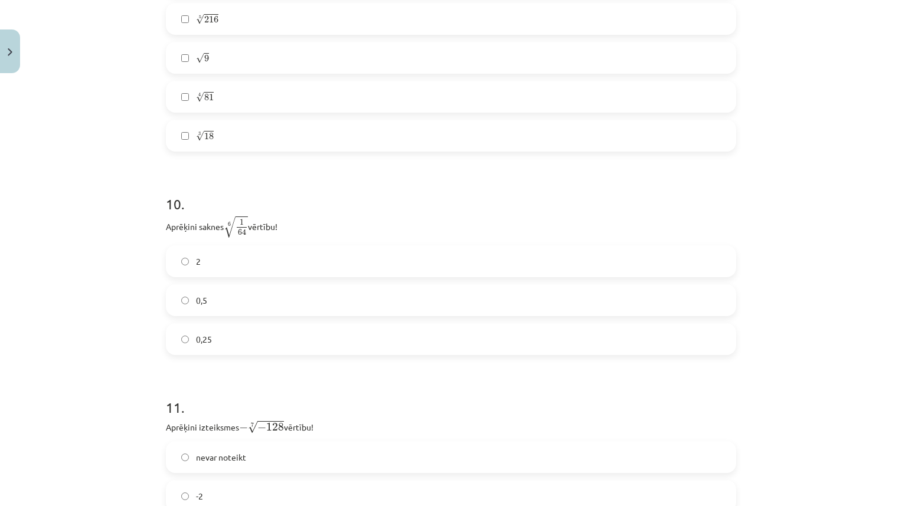
scroll to position [1975, 0]
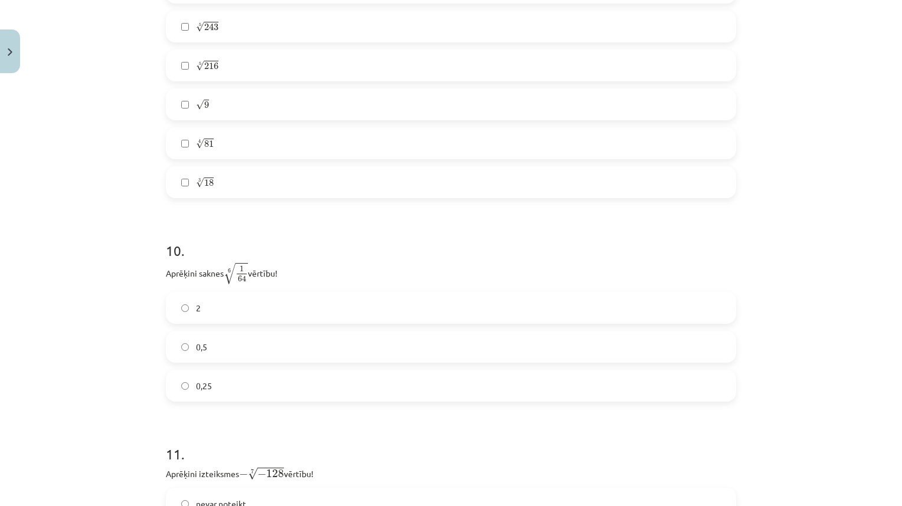
click at [254, 362] on label "0,5" at bounding box center [451, 347] width 568 height 30
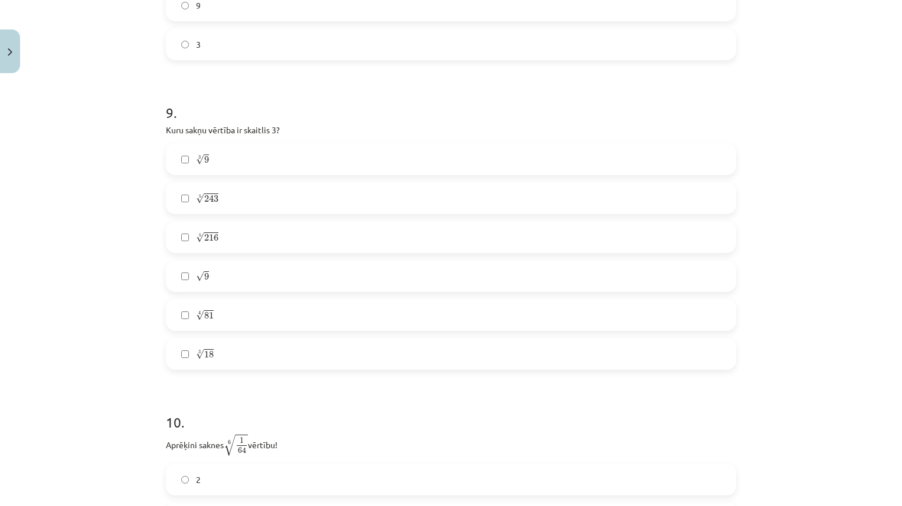
scroll to position [1739, 0]
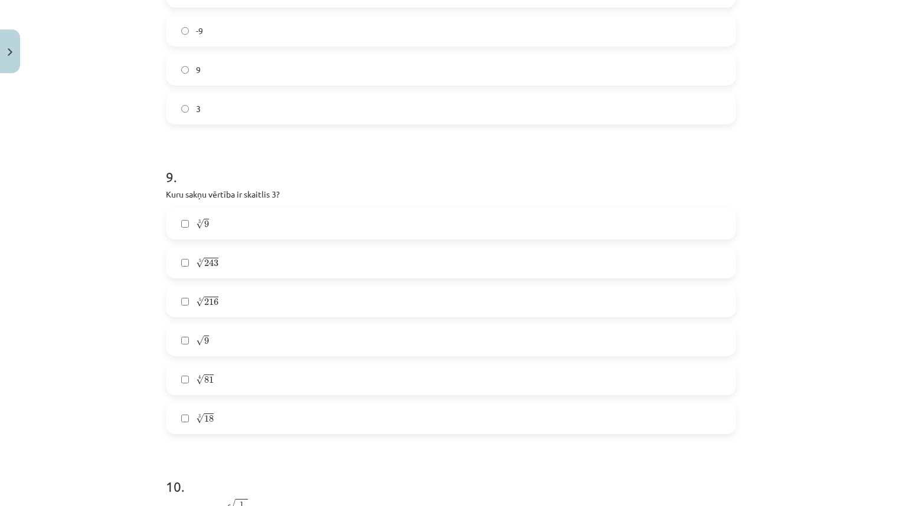
click at [222, 341] on label "√ 9 9" at bounding box center [451, 341] width 568 height 30
click at [228, 321] on div "3 √ 9 9 3 5 √ 243 243 5 5 √ 216 216 5 √ 9 9 4 √ 81 81 4 3 √ 18 18 3" at bounding box center [451, 321] width 570 height 227
click at [227, 313] on label "5 √ 216 216 5" at bounding box center [451, 302] width 568 height 30
click at [222, 344] on label "√ 9 9" at bounding box center [451, 341] width 568 height 30
click at [241, 304] on label "5 √ 216 216 5" at bounding box center [451, 302] width 568 height 30
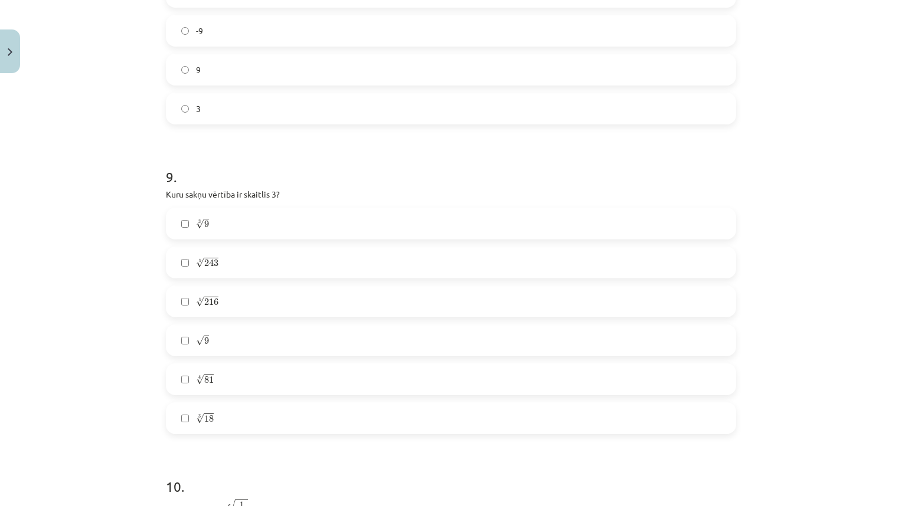
click at [266, 263] on label "5 √ 243 243 5" at bounding box center [451, 263] width 568 height 30
click at [236, 344] on label "√ 9 9" at bounding box center [451, 341] width 568 height 30
click at [225, 384] on label "4 √ 81 81 4" at bounding box center [451, 380] width 568 height 30
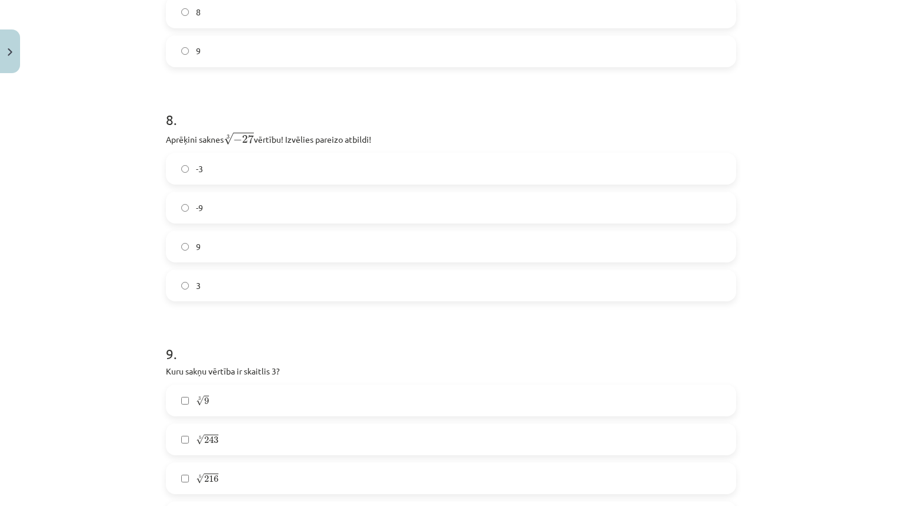
scroll to position [1503, 0]
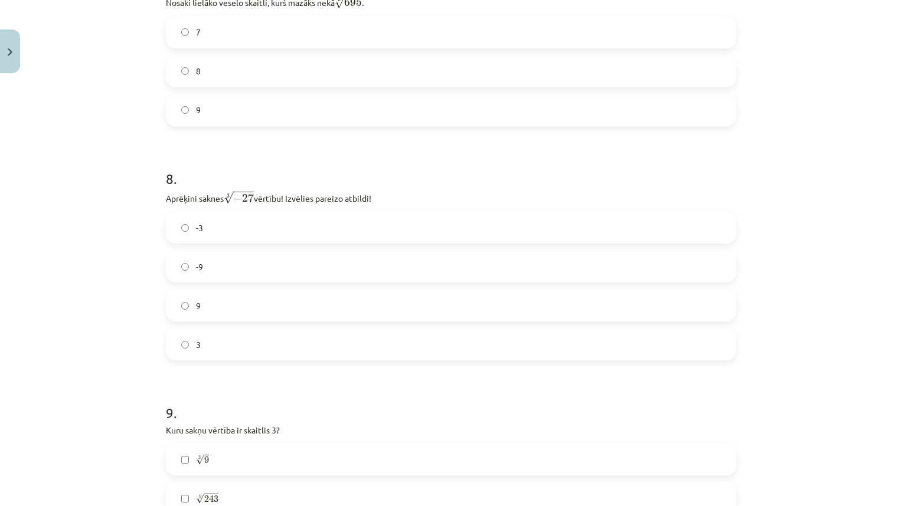
click at [224, 241] on label "-3" at bounding box center [451, 228] width 568 height 30
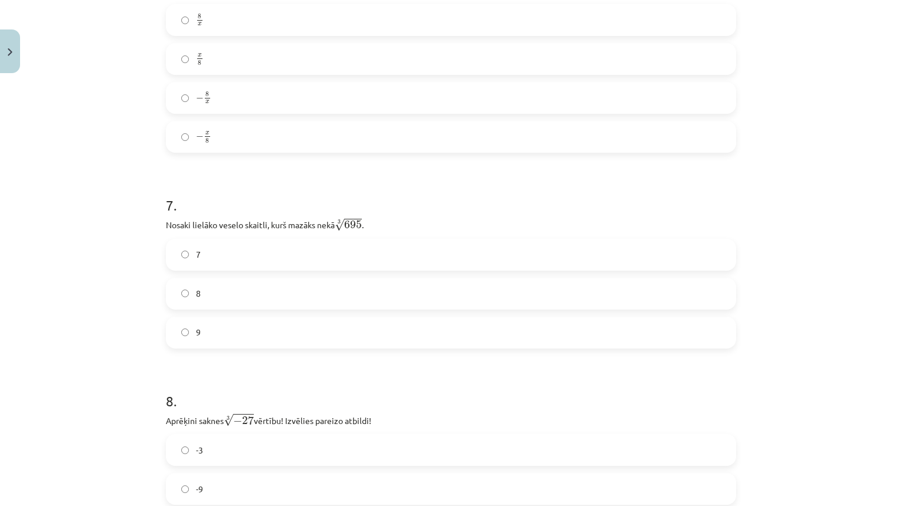
scroll to position [1267, 0]
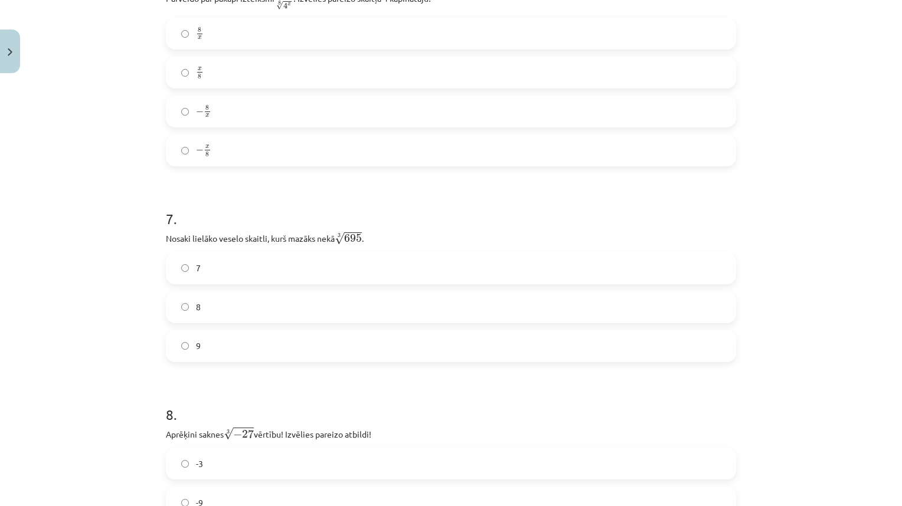
click at [349, 270] on label "7" at bounding box center [451, 269] width 568 height 30
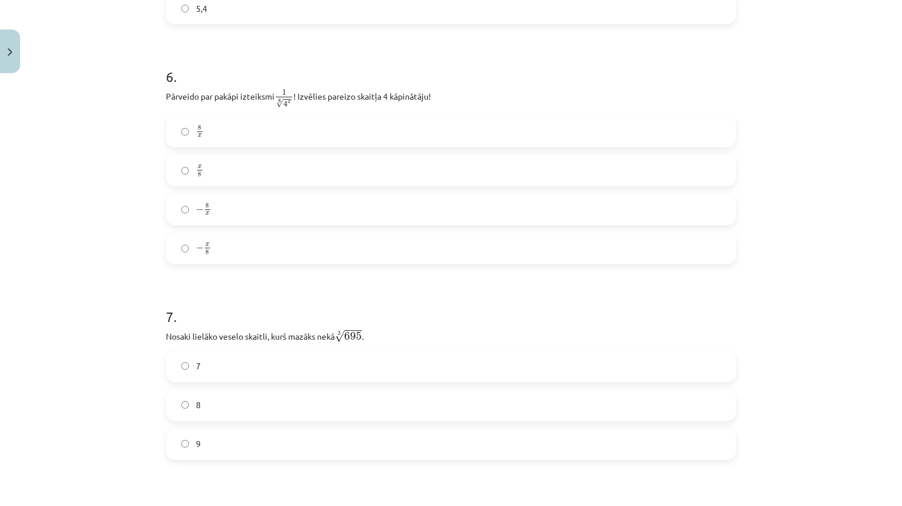
scroll to position [1149, 0]
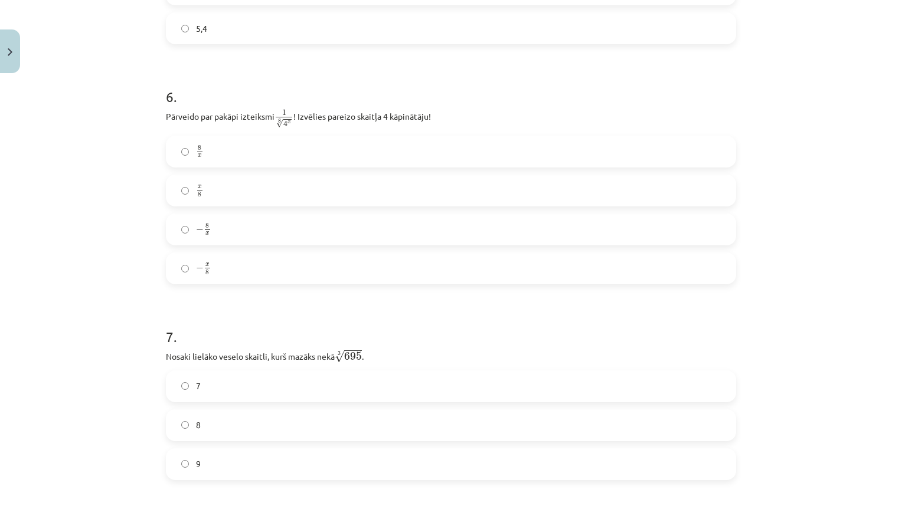
click at [348, 270] on label "− x 8 − x 8" at bounding box center [451, 269] width 568 height 30
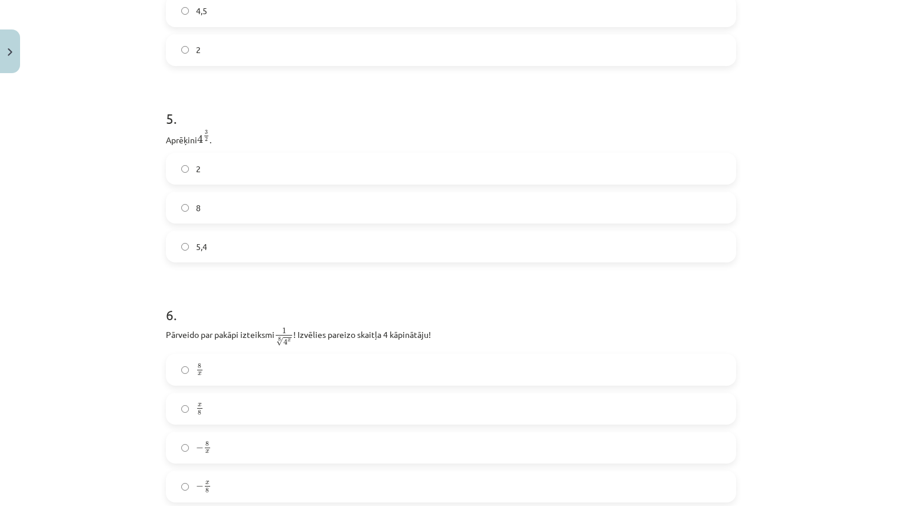
scroll to position [913, 0]
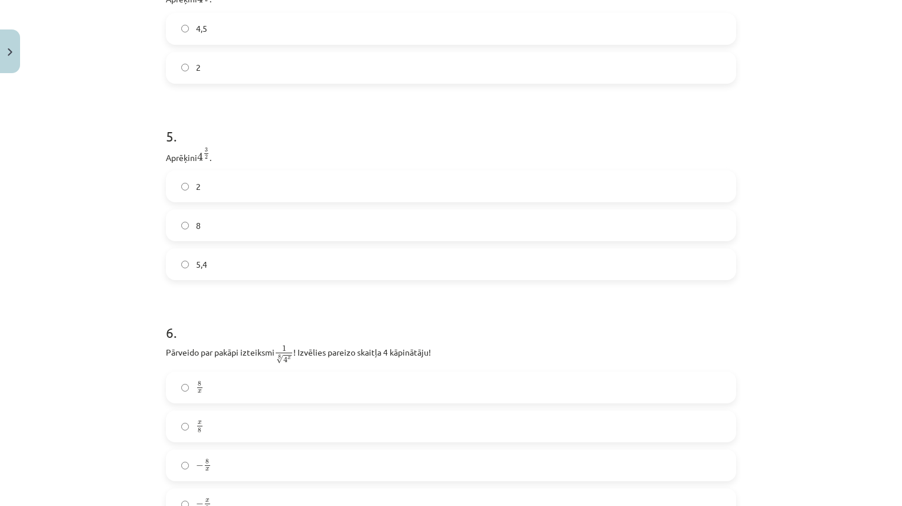
click at [509, 189] on label "2" at bounding box center [451, 187] width 568 height 30
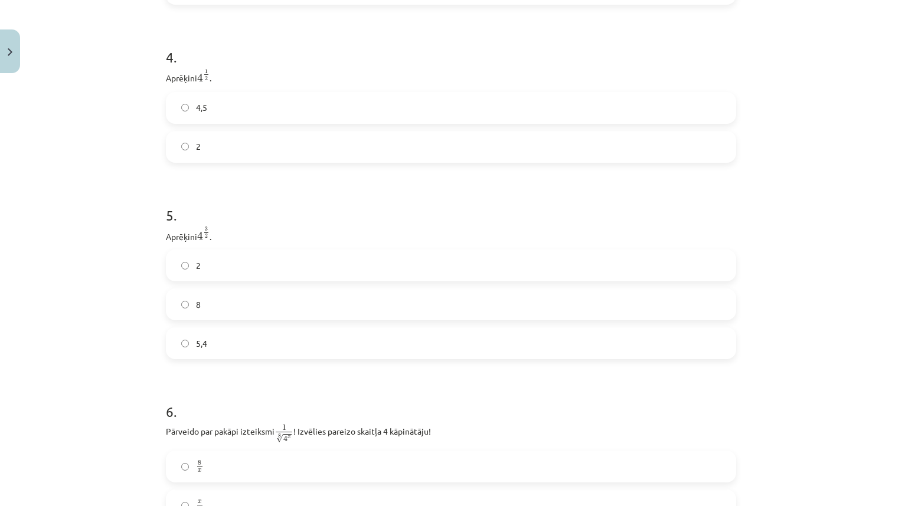
scroll to position [735, 0]
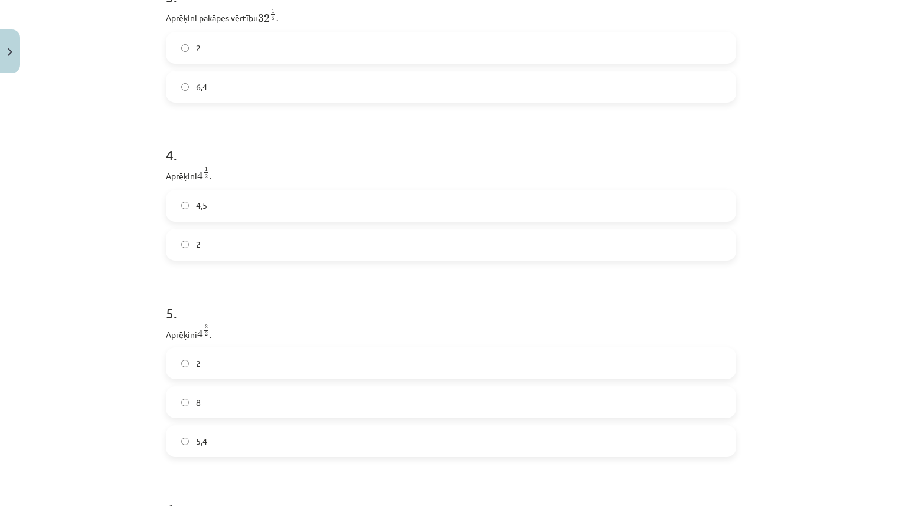
click at [457, 208] on label "4,5" at bounding box center [451, 206] width 568 height 30
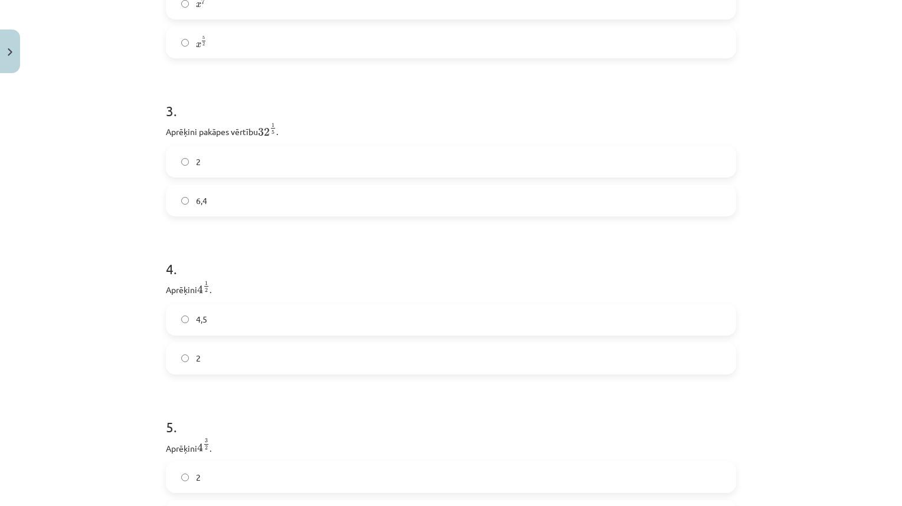
scroll to position [617, 0]
click at [508, 210] on label "6,4" at bounding box center [451, 205] width 568 height 30
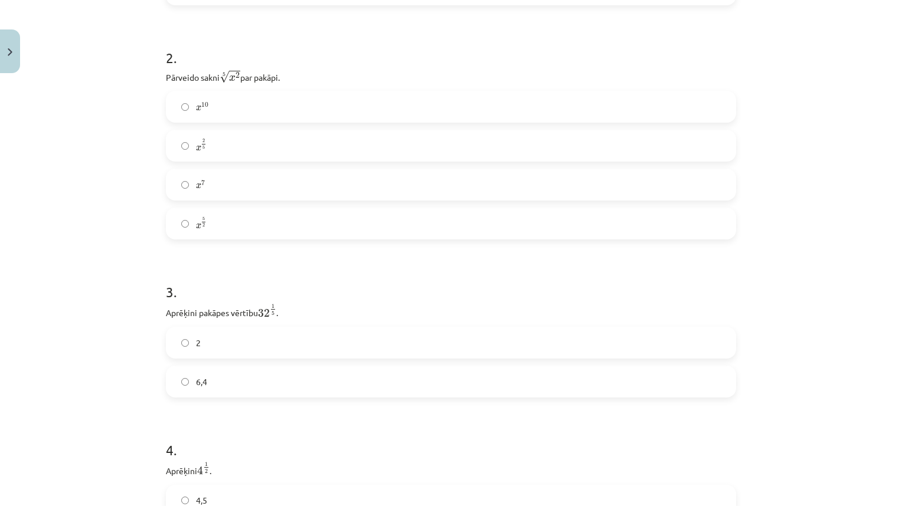
scroll to position [381, 0]
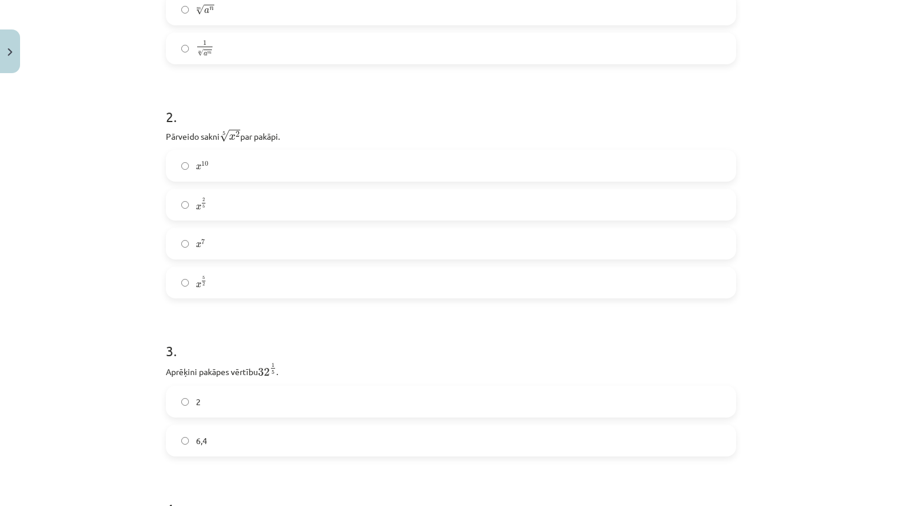
click at [238, 276] on label "x 5 2 x 5 2" at bounding box center [451, 283] width 568 height 30
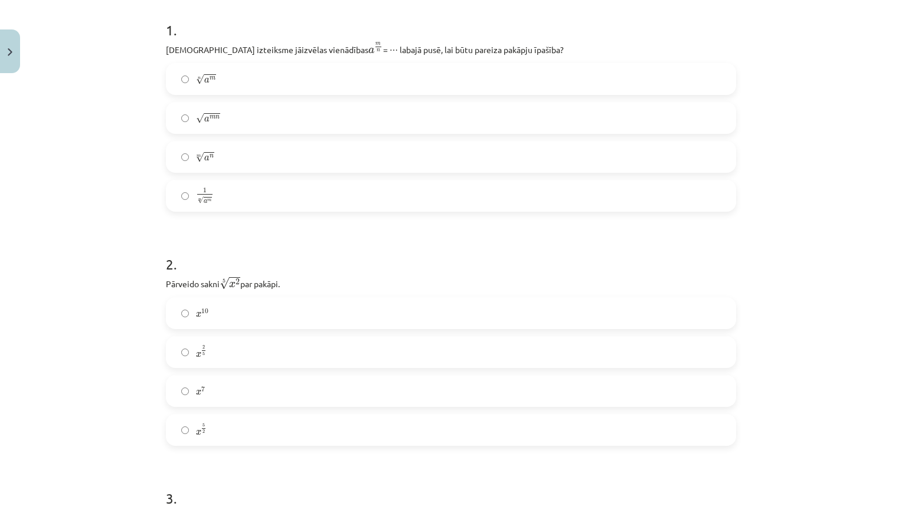
scroll to position [145, 0]
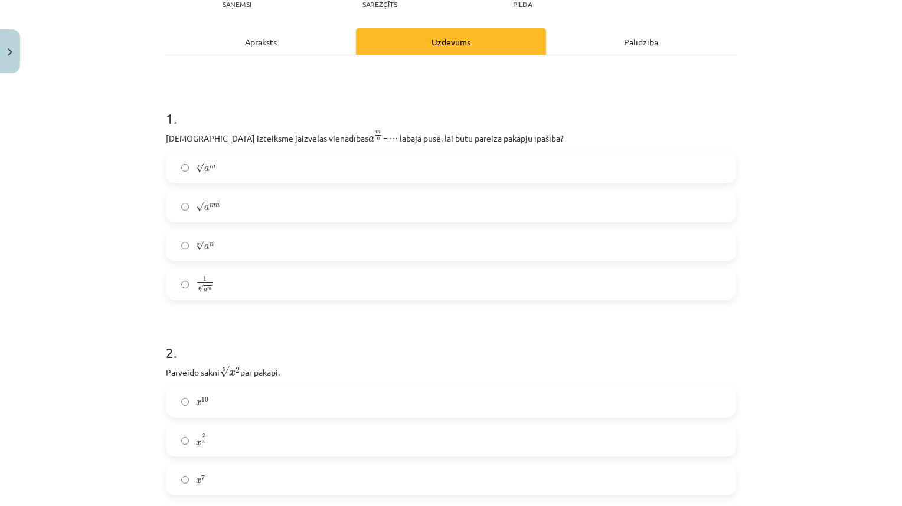
click at [263, 171] on label "n √ a m a m n" at bounding box center [451, 168] width 568 height 30
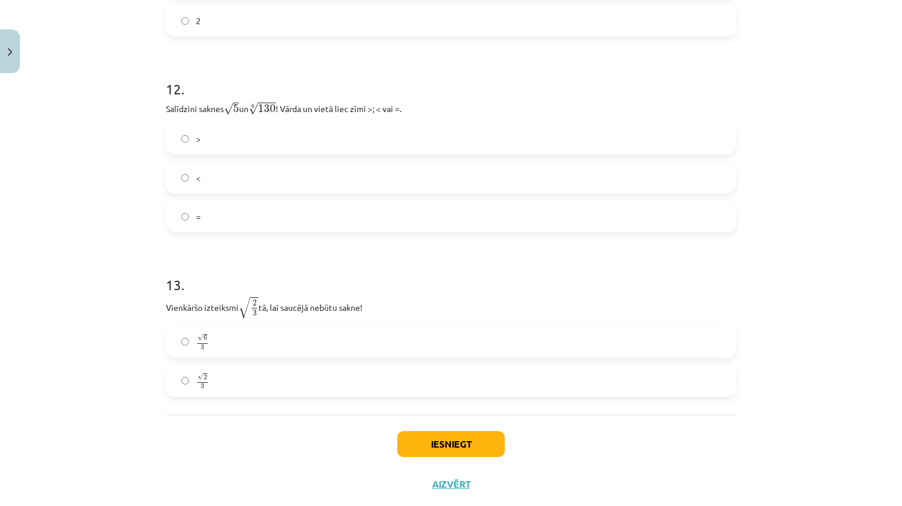
scroll to position [2565, 0]
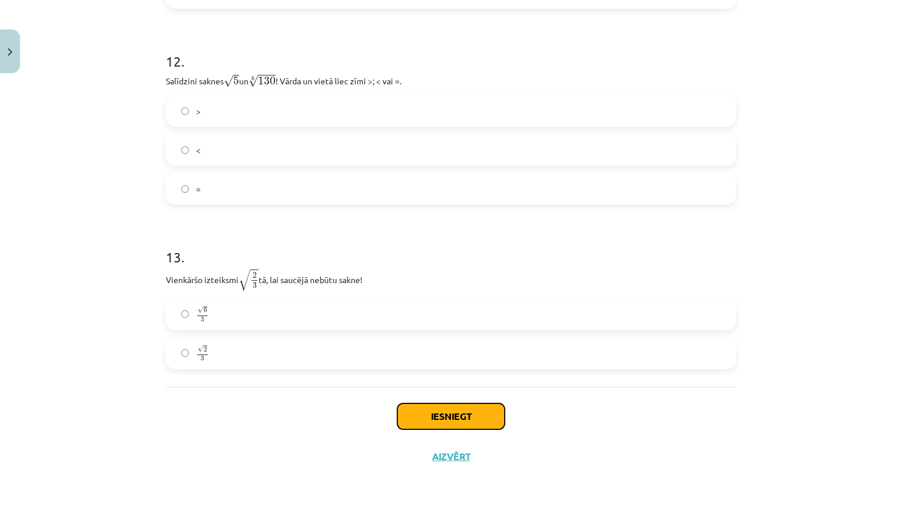
click at [431, 406] on button "Iesniegt" at bounding box center [450, 417] width 107 height 26
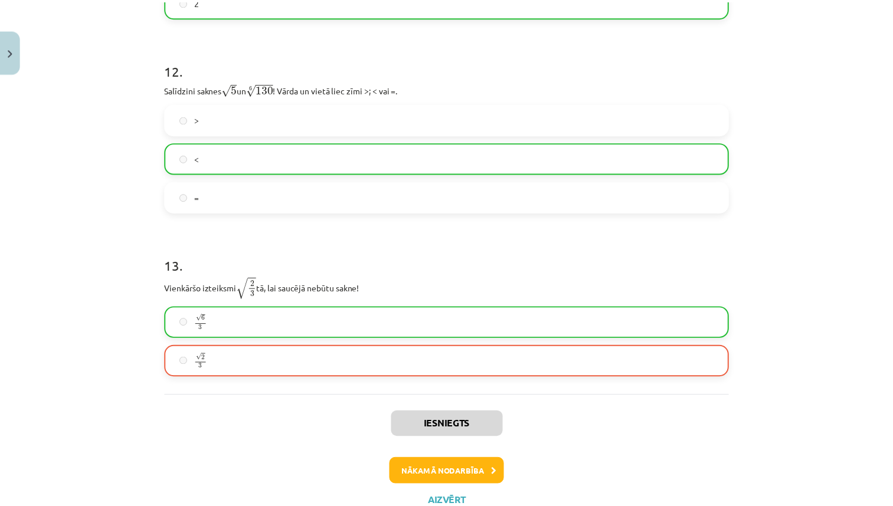
scroll to position [2602, 0]
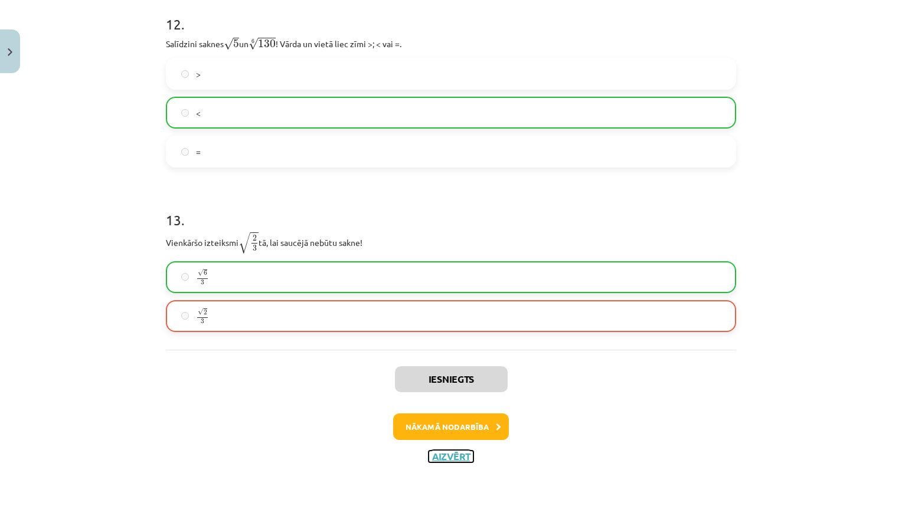
click at [450, 456] on button "Aizvērt" at bounding box center [451, 457] width 45 height 12
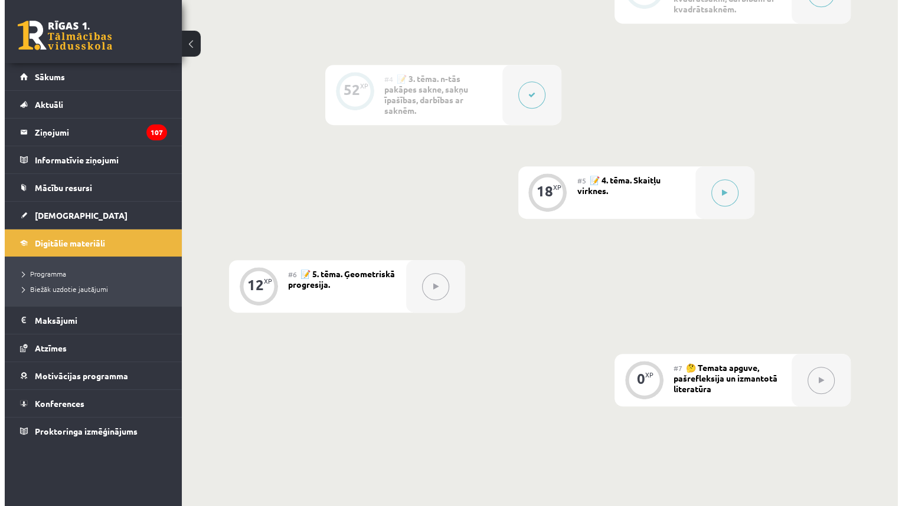
scroll to position [720, 0]
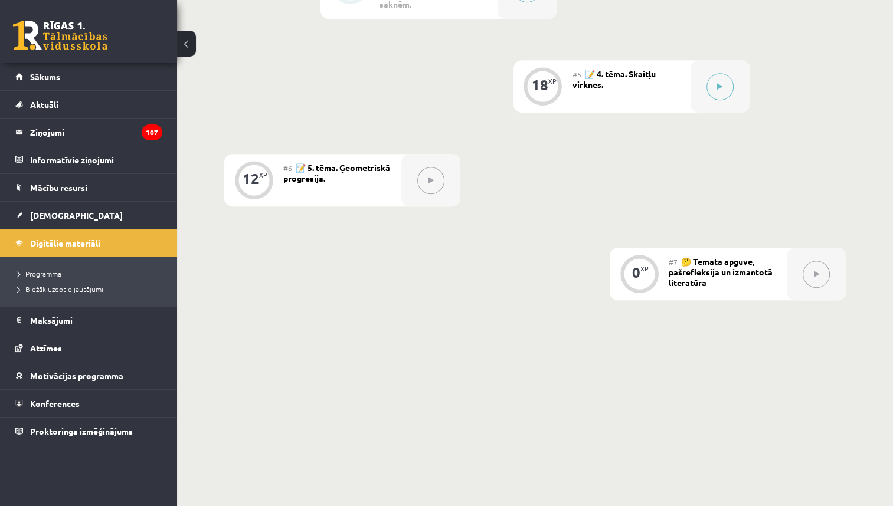
click at [731, 102] on div at bounding box center [720, 86] width 59 height 53
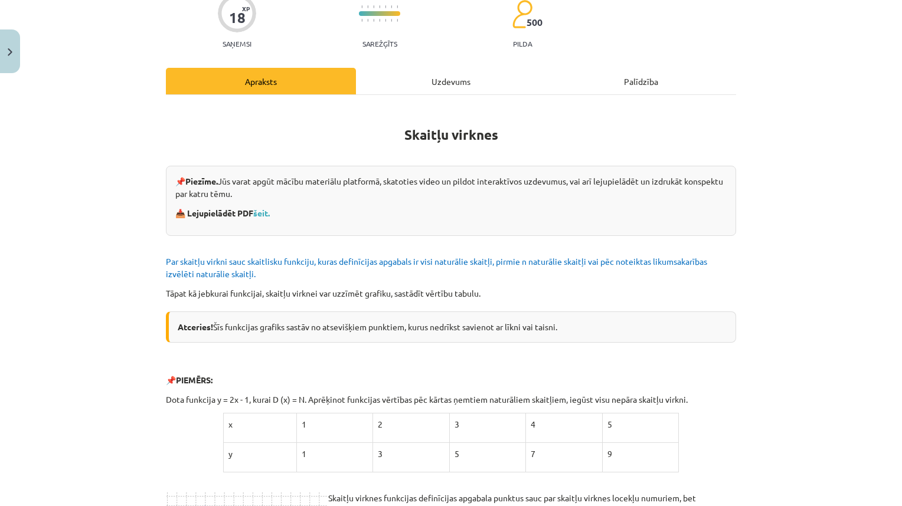
scroll to position [202, 0]
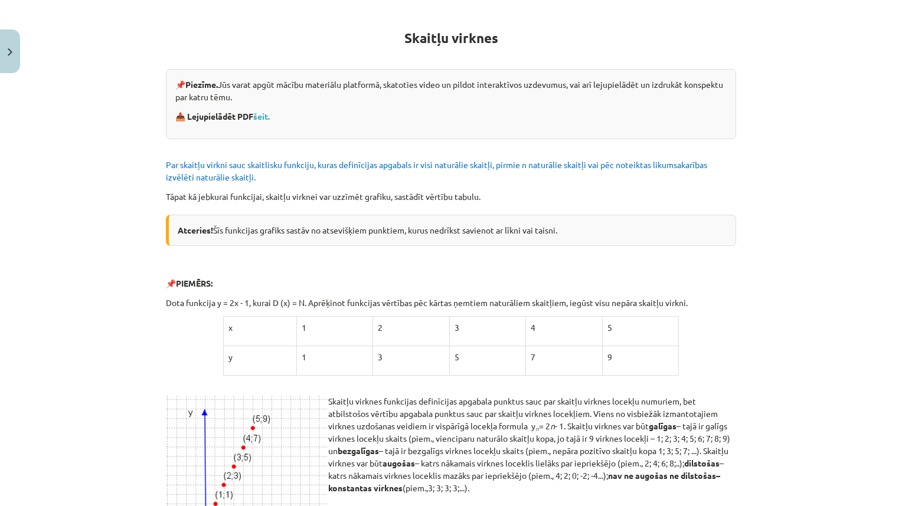
click at [259, 114] on link "šeit." at bounding box center [261, 116] width 17 height 11
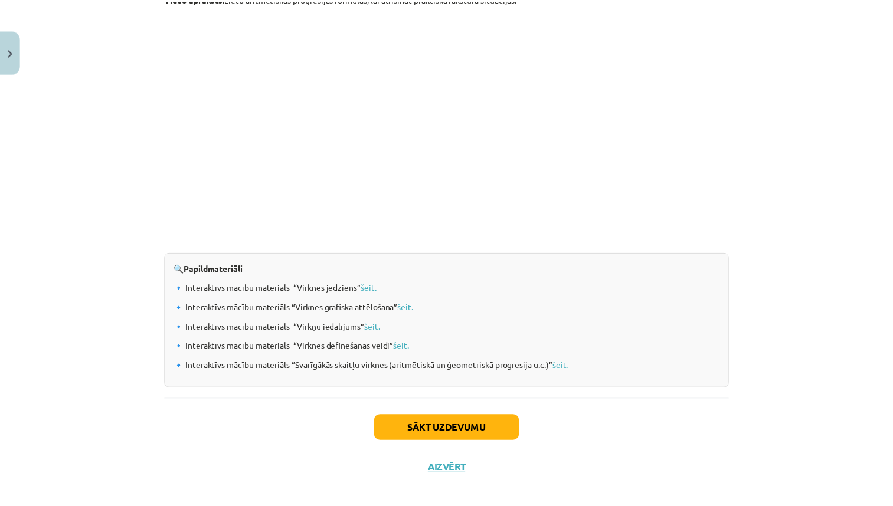
scroll to position [1147, 0]
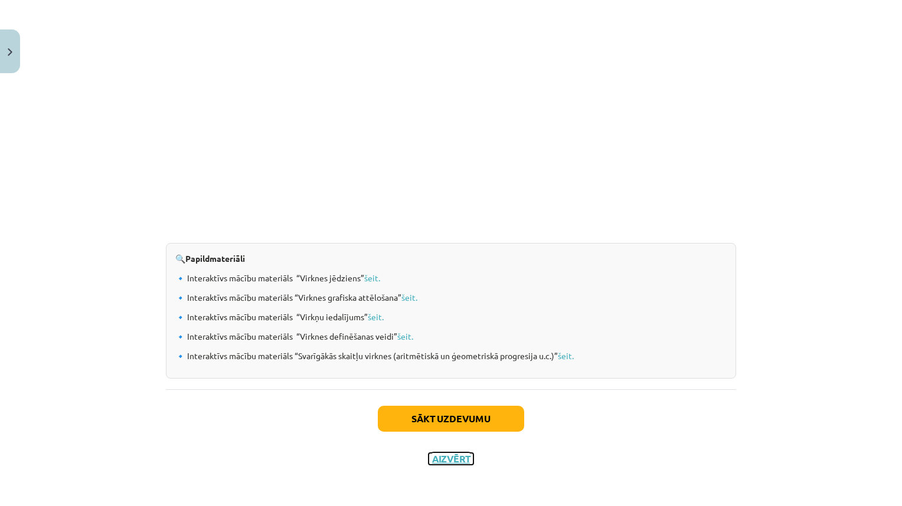
click at [446, 454] on button "Aizvērt" at bounding box center [451, 459] width 45 height 12
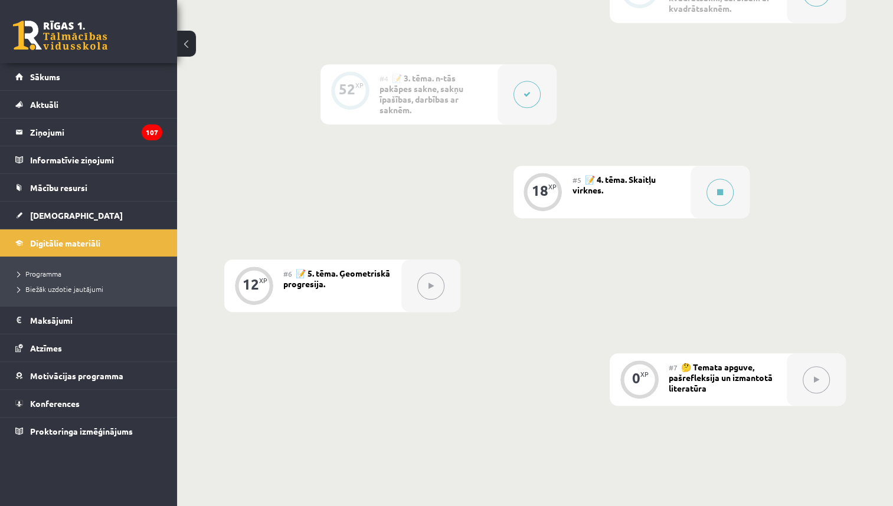
scroll to position [708, 0]
